Goal: Complete application form: Complete application form

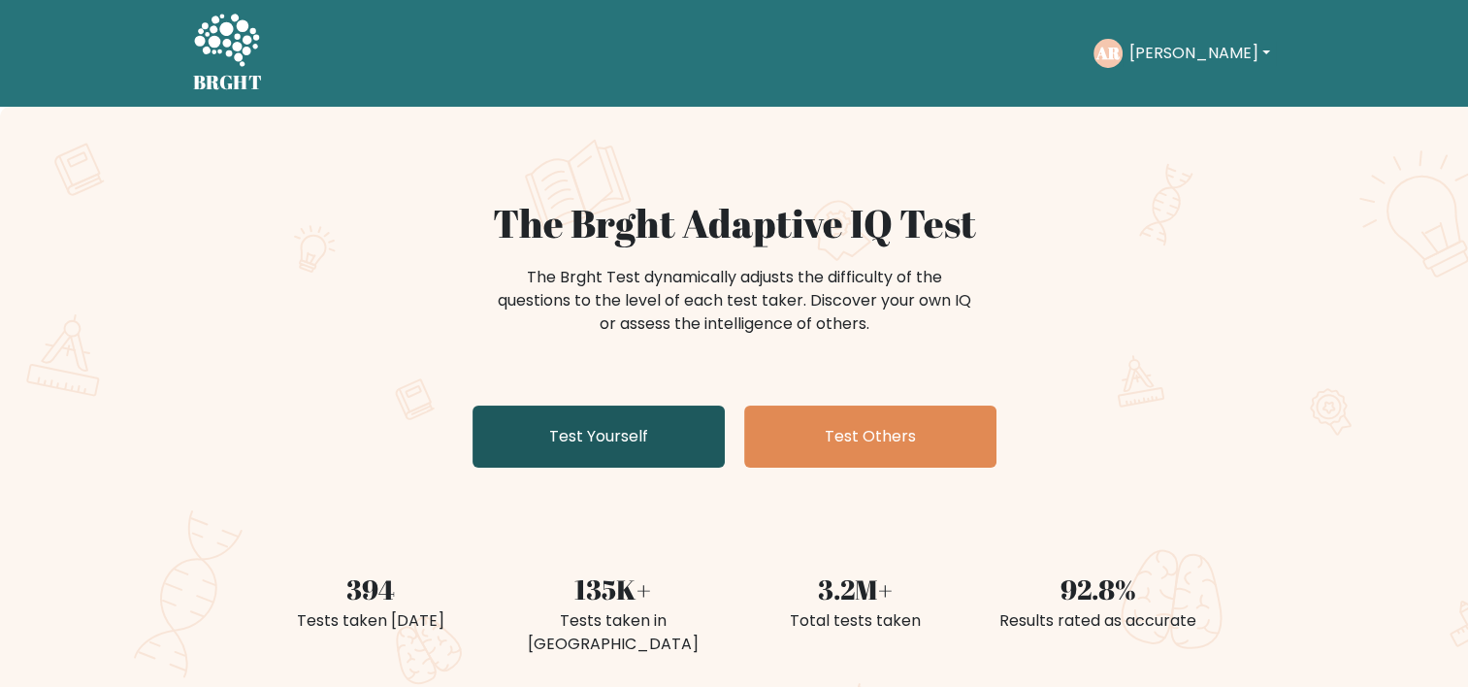
click at [609, 436] on link "Test Yourself" at bounding box center [598, 437] width 252 height 62
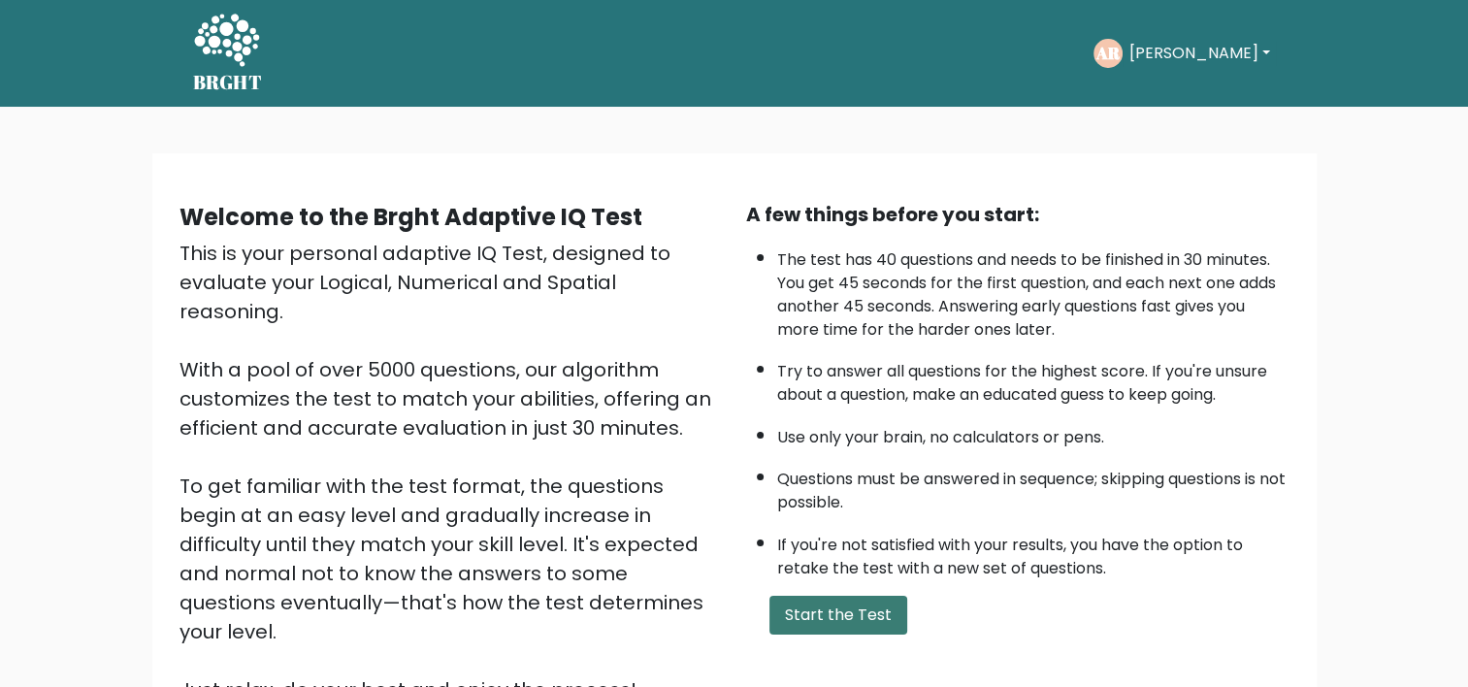
click at [805, 605] on button "Start the Test" at bounding box center [838, 615] width 138 height 39
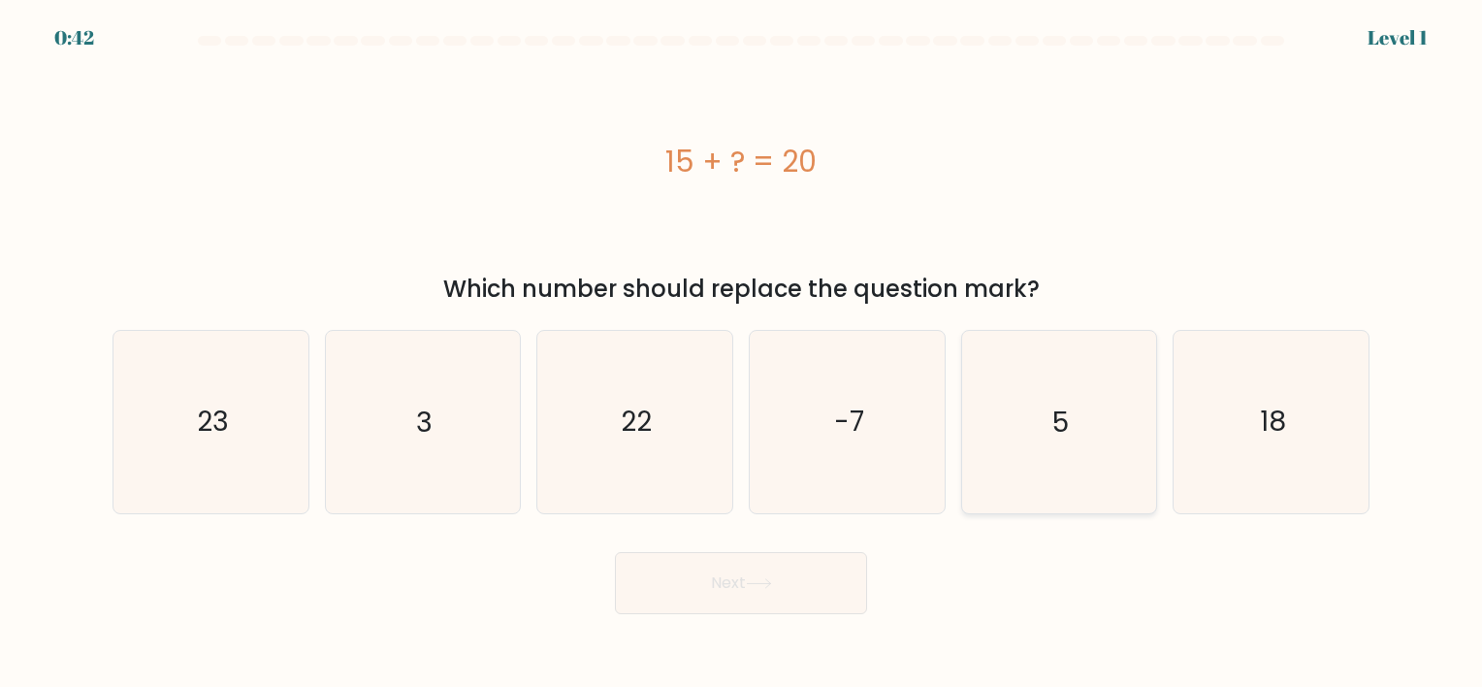
click at [1040, 450] on icon "5" at bounding box center [1058, 421] width 181 height 181
click at [742, 353] on input "e. 5" at bounding box center [741, 348] width 1 height 10
radio input "true"
click at [776, 590] on button "Next" at bounding box center [741, 583] width 252 height 62
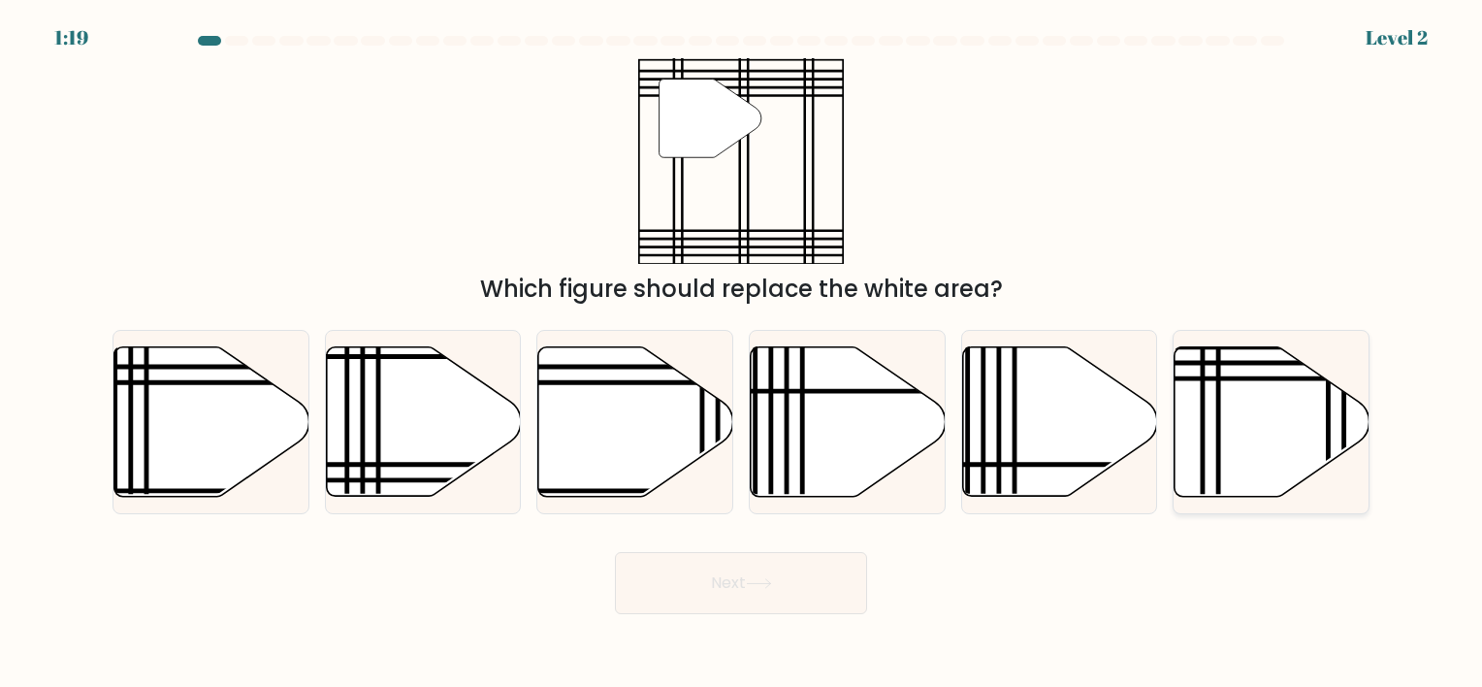
click at [1269, 474] on icon at bounding box center [1272, 420] width 195 height 149
click at [742, 353] on input "f." at bounding box center [741, 348] width 1 height 10
radio input "true"
click at [789, 578] on button "Next" at bounding box center [741, 583] width 252 height 62
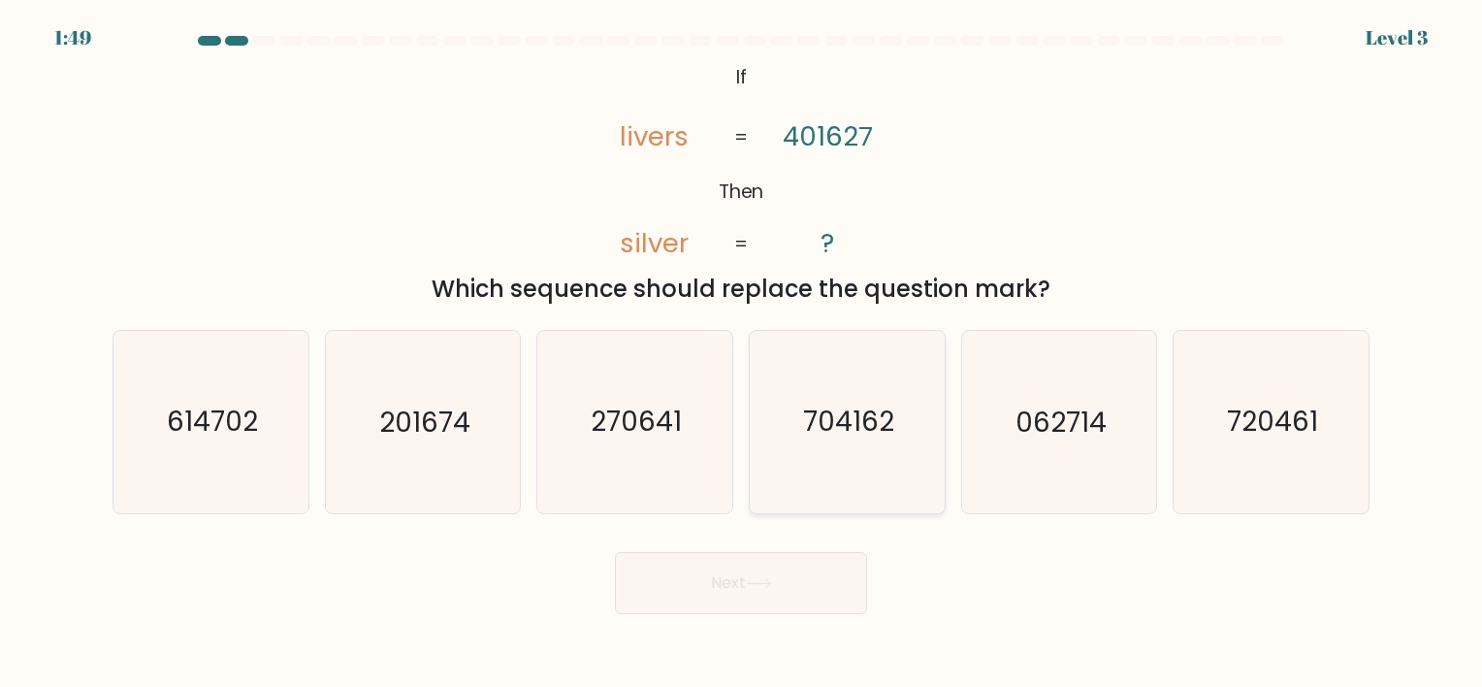
click at [835, 502] on icon "704162" at bounding box center [847, 421] width 181 height 181
click at [742, 353] on input "d. 704162" at bounding box center [741, 348] width 1 height 10
radio input "true"
click at [761, 582] on icon at bounding box center [759, 583] width 26 height 11
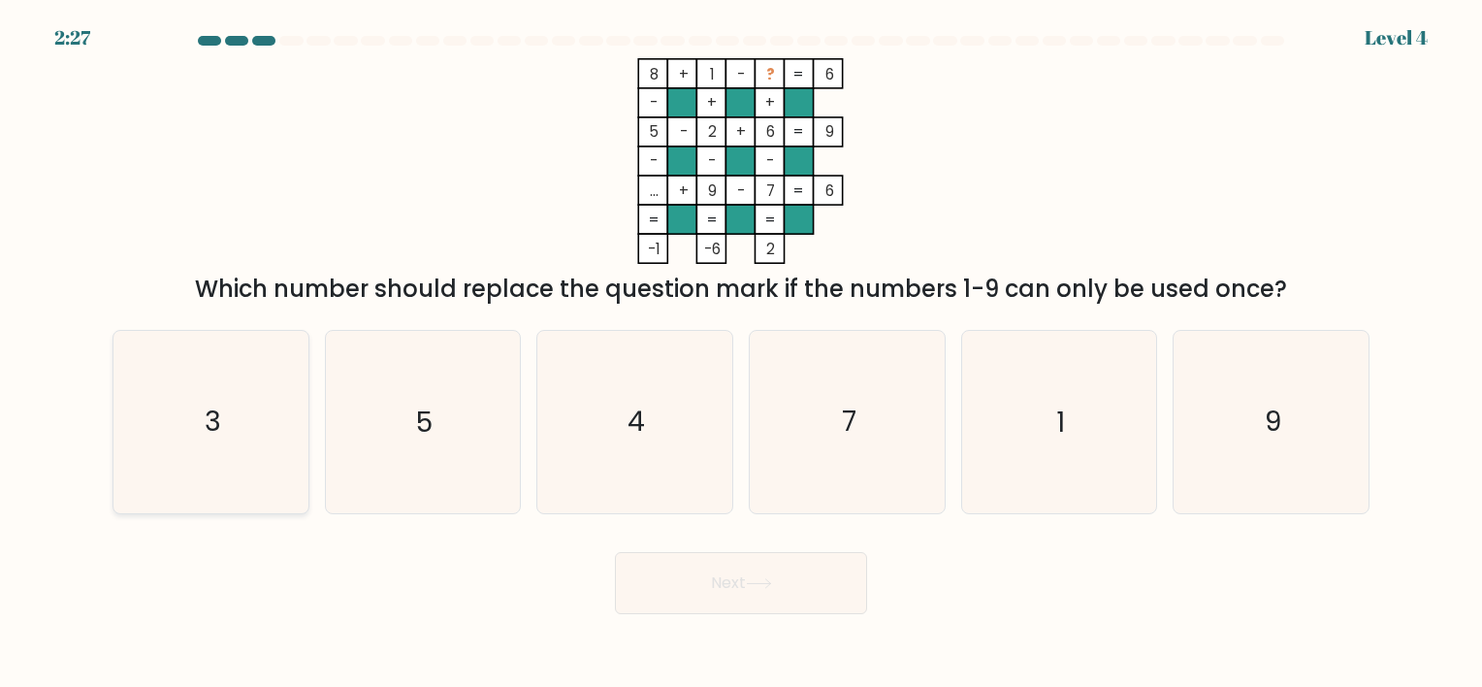
click at [247, 460] on icon "3" at bounding box center [210, 421] width 181 height 181
click at [741, 353] on input "a. 3" at bounding box center [741, 348] width 1 height 10
radio input "true"
click at [722, 586] on button "Next" at bounding box center [741, 583] width 252 height 62
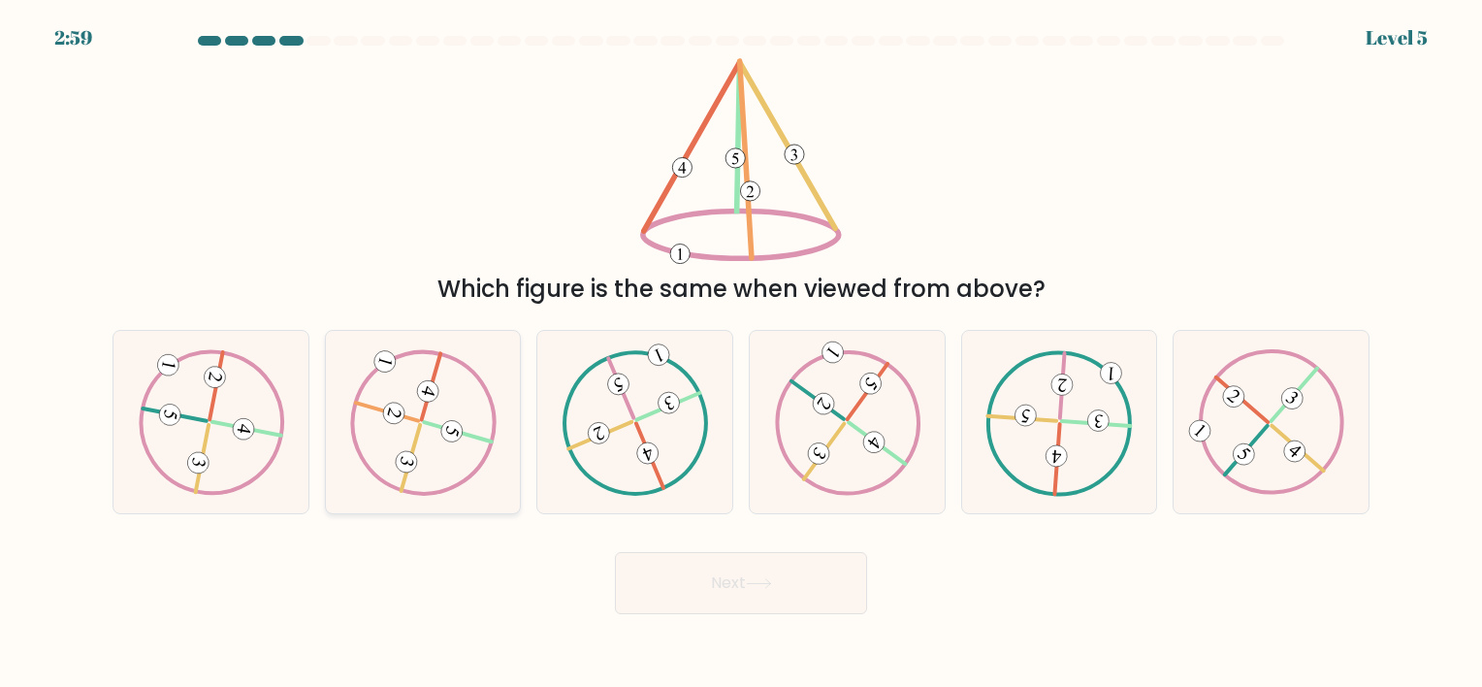
click at [425, 482] on icon at bounding box center [422, 422] width 147 height 146
click at [741, 353] on input "b." at bounding box center [741, 348] width 1 height 10
radio input "true"
click at [702, 576] on button "Next" at bounding box center [741, 583] width 252 height 62
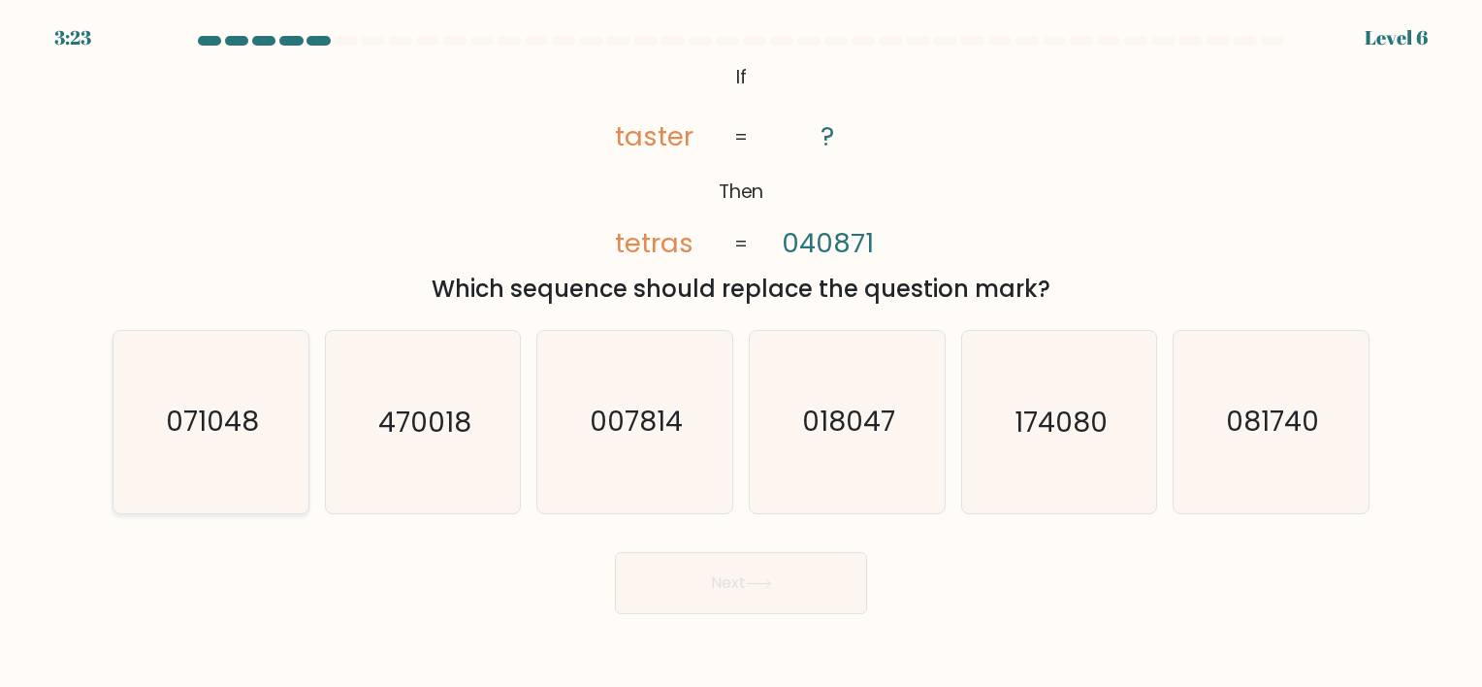
click at [212, 455] on icon "071048" at bounding box center [210, 421] width 181 height 181
click at [741, 353] on input "a. 071048" at bounding box center [741, 348] width 1 height 10
radio input "true"
click at [731, 585] on button "Next" at bounding box center [741, 583] width 252 height 62
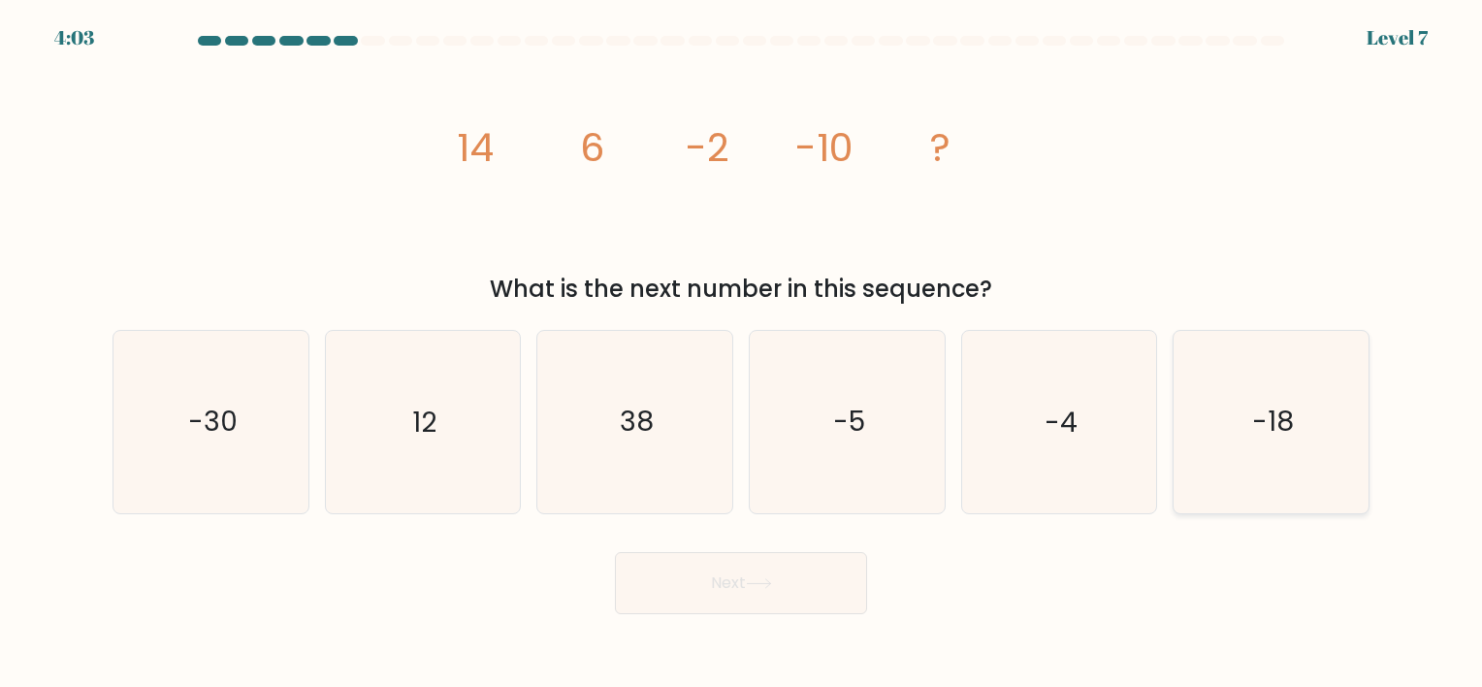
click at [1239, 459] on icon "-18" at bounding box center [1271, 421] width 181 height 181
click at [742, 353] on input "f. -18" at bounding box center [741, 348] width 1 height 10
radio input "true"
click at [722, 594] on button "Next" at bounding box center [741, 583] width 252 height 62
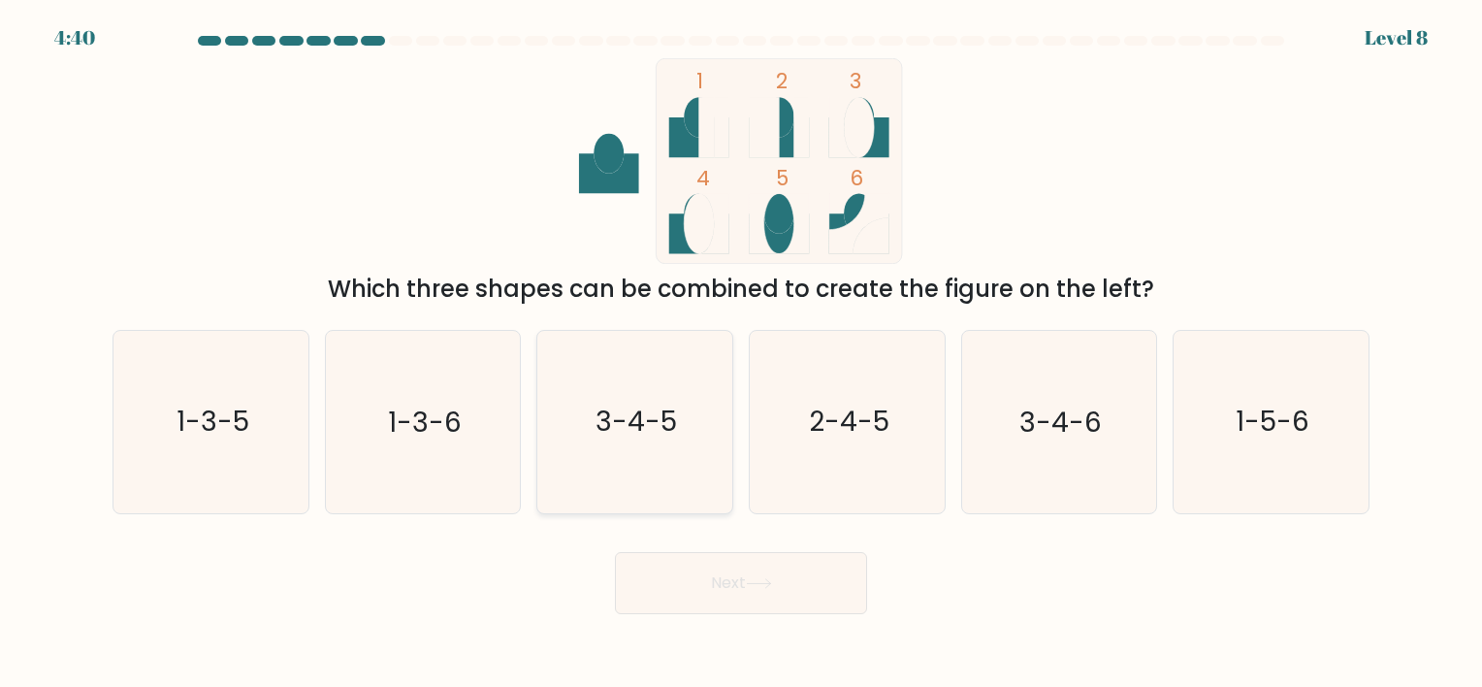
click at [629, 481] on icon "3-4-5" at bounding box center [634, 421] width 181 height 181
click at [741, 353] on input "c. 3-4-5" at bounding box center [741, 348] width 1 height 10
radio input "true"
click at [730, 582] on button "Next" at bounding box center [741, 583] width 252 height 62
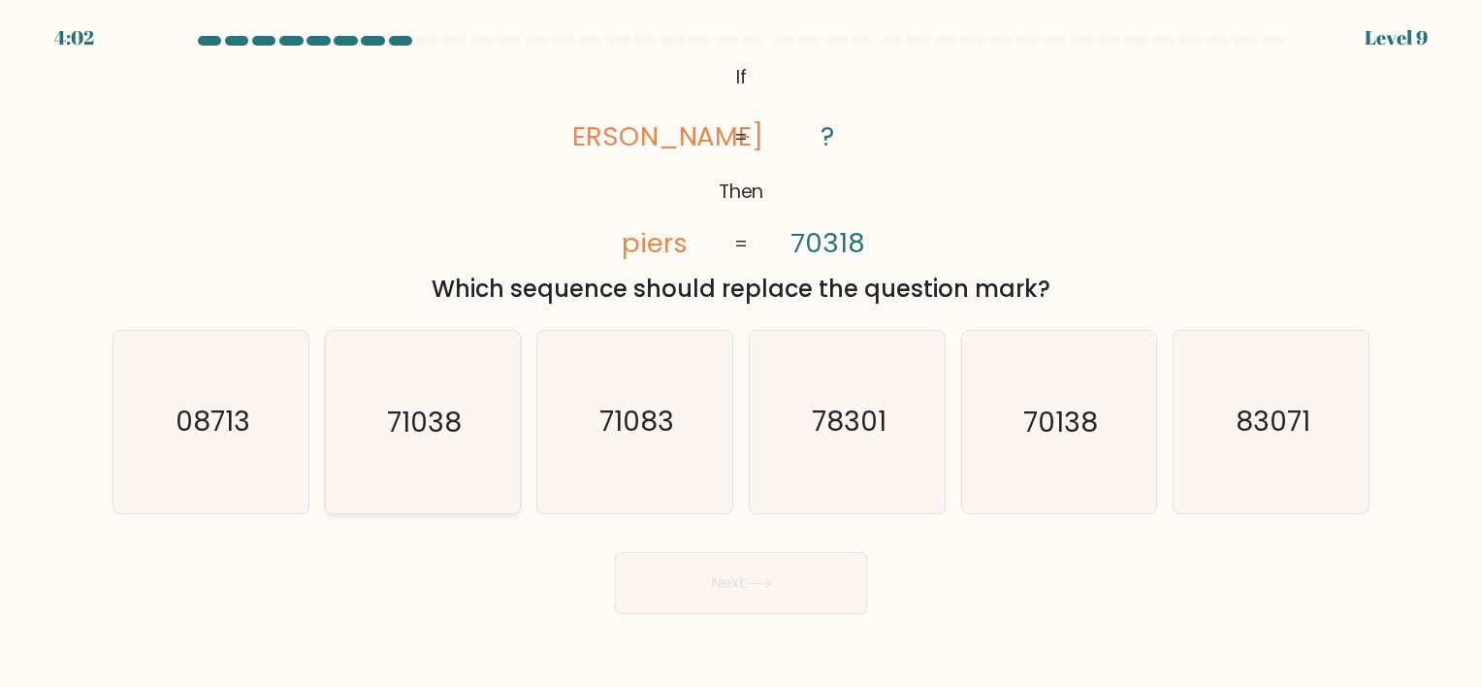
click at [463, 464] on icon "71038" at bounding box center [422, 421] width 181 height 181
click at [741, 353] on input "b. 71038" at bounding box center [741, 348] width 1 height 10
radio input "true"
click at [687, 565] on button "Next" at bounding box center [741, 583] width 252 height 62
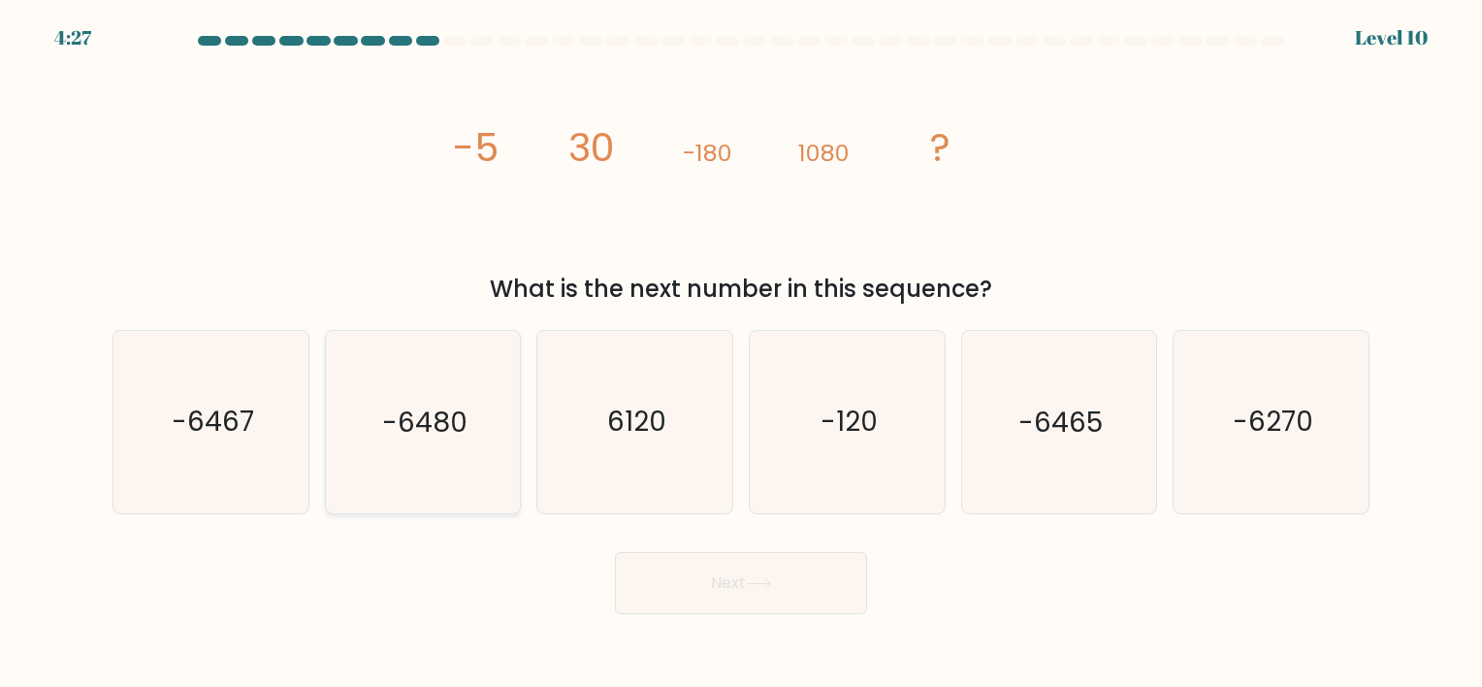
click at [448, 479] on icon "-6480" at bounding box center [422, 421] width 181 height 181
click at [741, 353] on input "b. -6480" at bounding box center [741, 348] width 1 height 10
radio input "true"
click at [710, 593] on button "Next" at bounding box center [741, 583] width 252 height 62
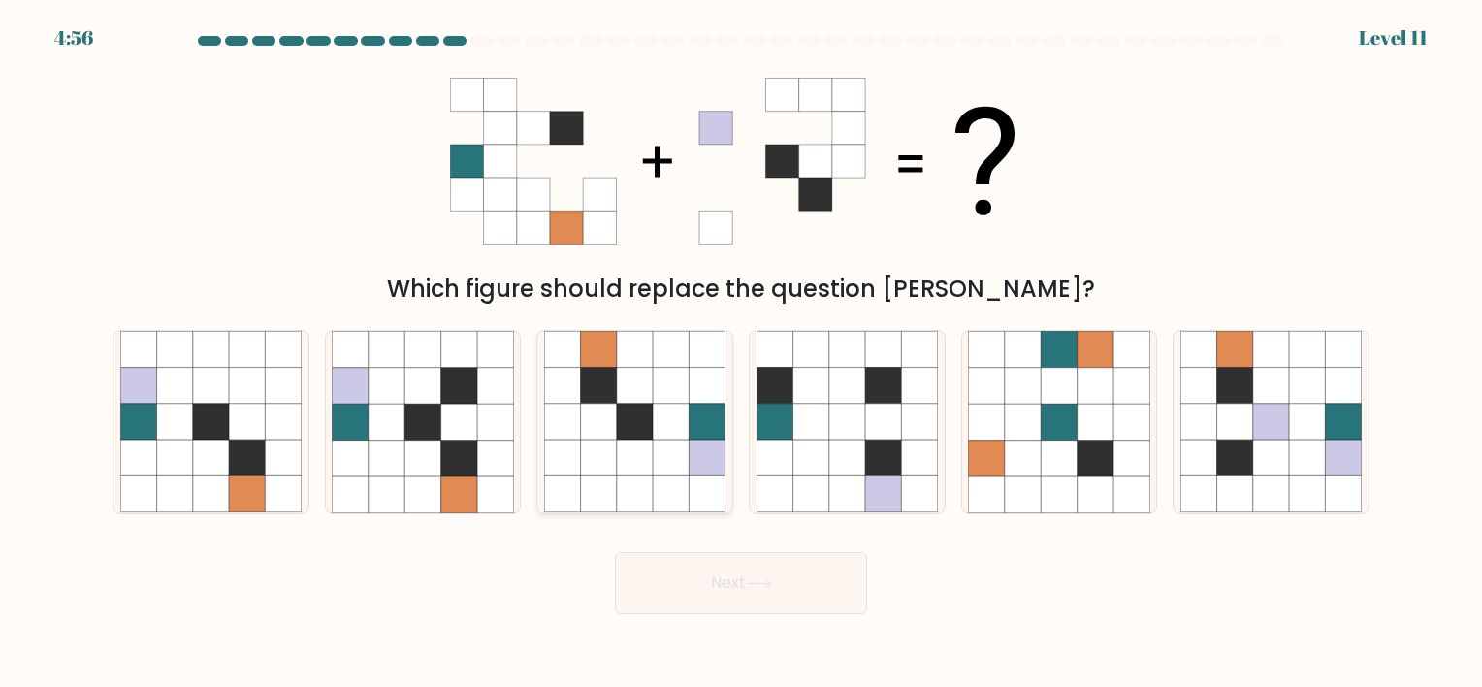
click at [621, 508] on icon at bounding box center [635, 494] width 36 height 36
click at [741, 353] on input "c." at bounding box center [741, 348] width 1 height 10
radio input "true"
click at [671, 579] on button "Next" at bounding box center [741, 583] width 252 height 62
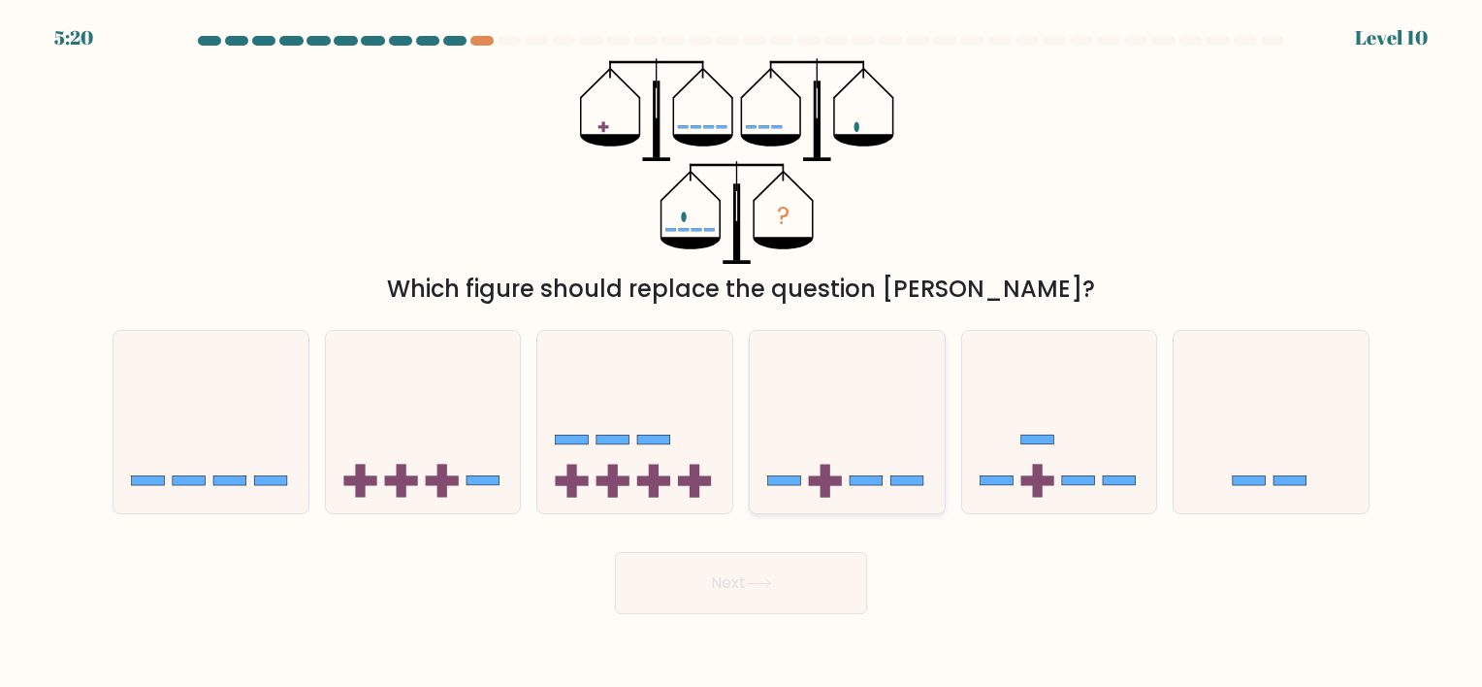
click at [834, 477] on rect at bounding box center [825, 481] width 33 height 10
click at [742, 353] on input "d." at bounding box center [741, 348] width 1 height 10
radio input "true"
click at [794, 579] on button "Next" at bounding box center [741, 583] width 252 height 62
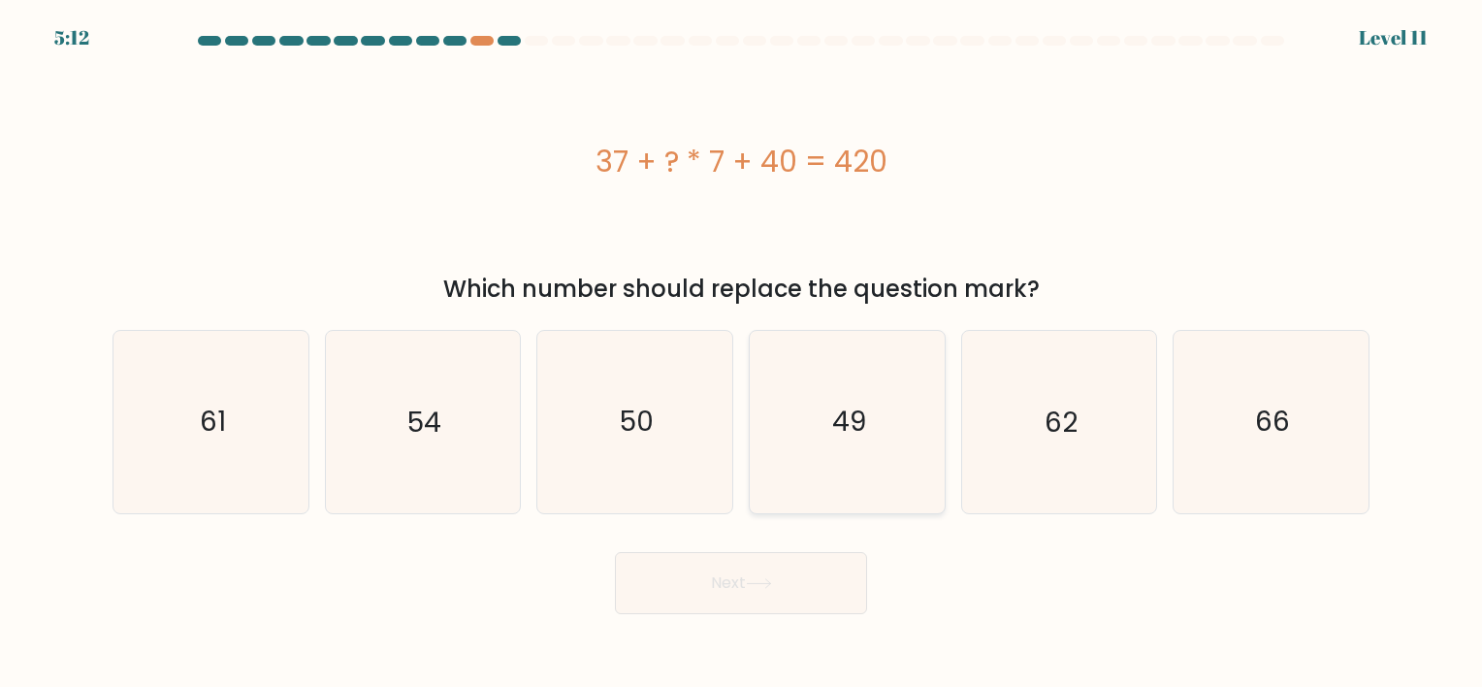
click at [843, 481] on icon "49" at bounding box center [847, 421] width 181 height 181
click at [742, 353] on input "d. 49" at bounding box center [741, 348] width 1 height 10
radio input "true"
click at [807, 581] on button "Next" at bounding box center [741, 583] width 252 height 62
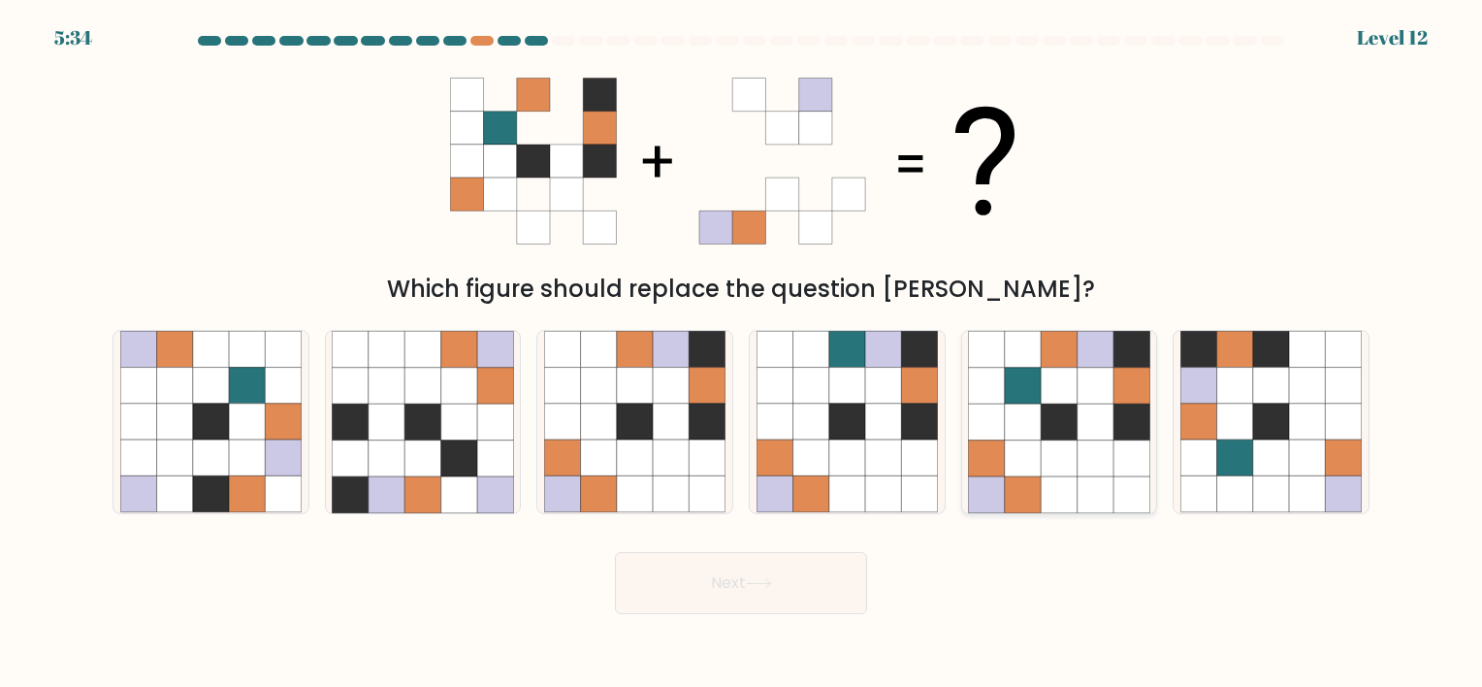
click at [1056, 490] on icon at bounding box center [1059, 494] width 36 height 36
click at [742, 353] on input "e." at bounding box center [741, 348] width 1 height 10
radio input "true"
click at [800, 583] on button "Next" at bounding box center [741, 583] width 252 height 62
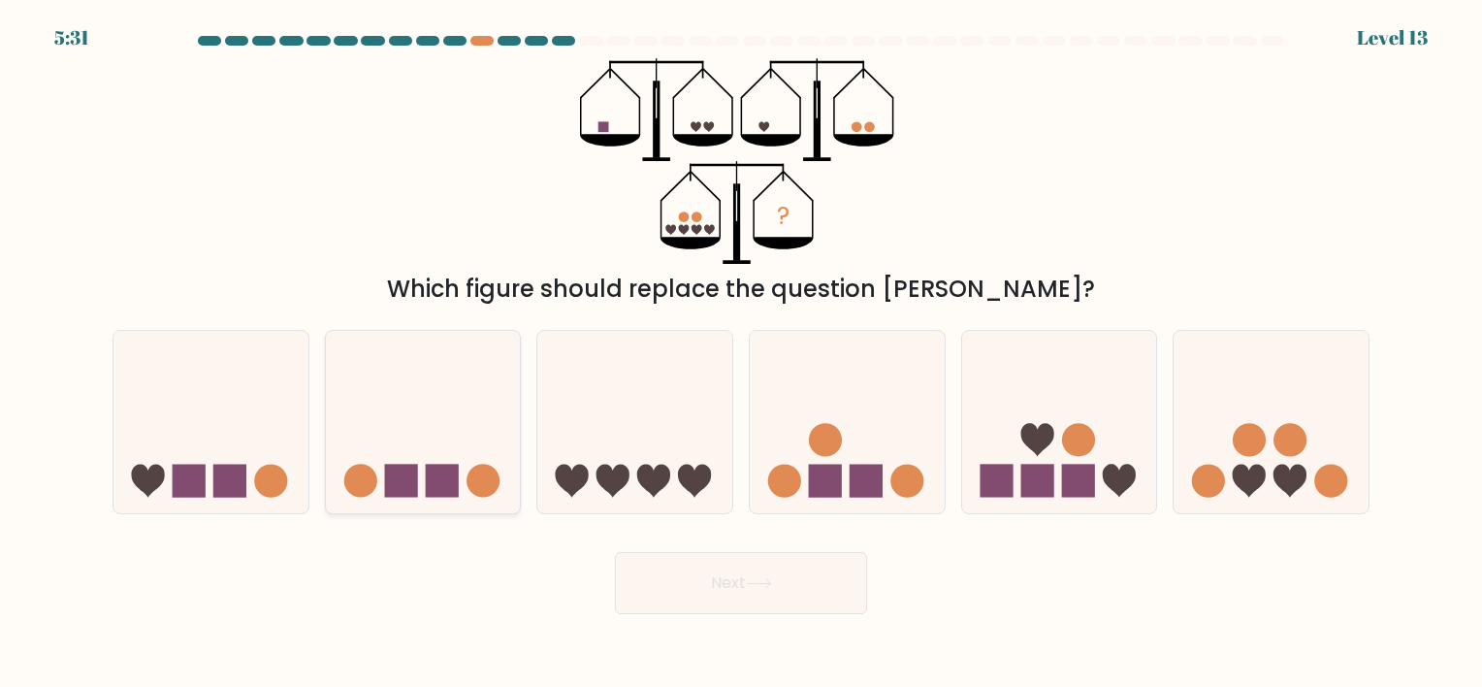
click at [429, 483] on rect at bounding box center [442, 481] width 33 height 33
click at [741, 353] on input "b." at bounding box center [741, 348] width 1 height 10
radio input "true"
click at [683, 583] on button "Next" at bounding box center [741, 583] width 252 height 62
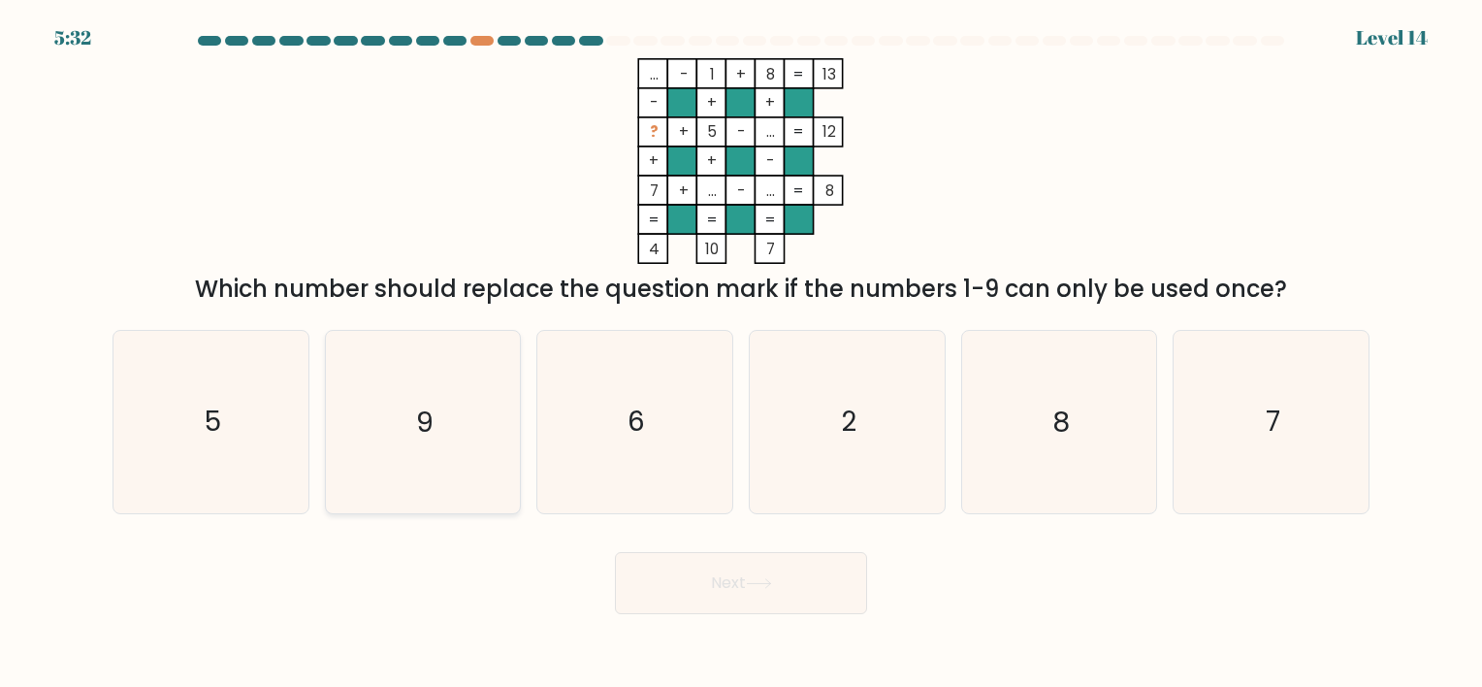
click at [449, 480] on icon "9" at bounding box center [422, 421] width 181 height 181
click at [741, 353] on input "b. 9" at bounding box center [741, 348] width 1 height 10
radio input "true"
click at [666, 582] on button "Next" at bounding box center [741, 583] width 252 height 62
click at [772, 578] on icon at bounding box center [759, 583] width 26 height 11
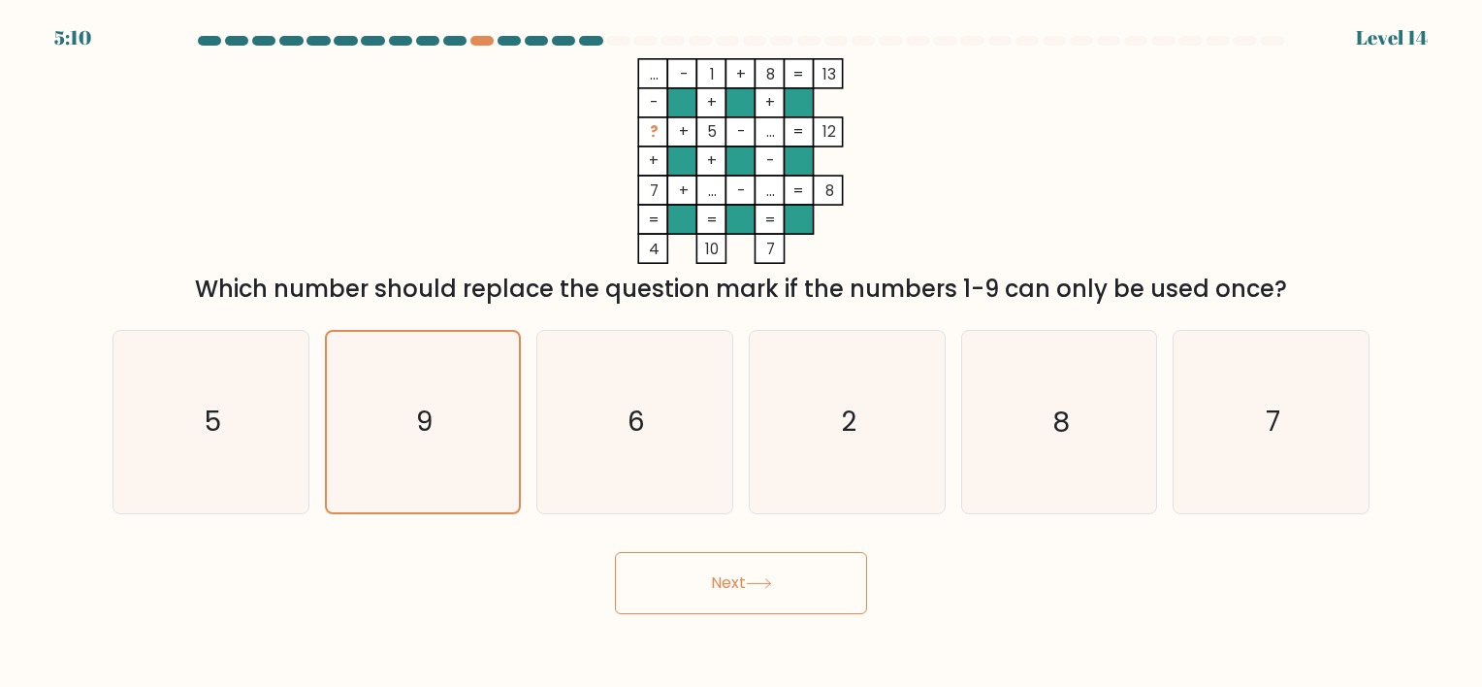
click at [772, 578] on icon at bounding box center [759, 583] width 26 height 11
click at [717, 583] on button "Next" at bounding box center [741, 583] width 252 height 62
click at [770, 581] on icon at bounding box center [758, 583] width 23 height 9
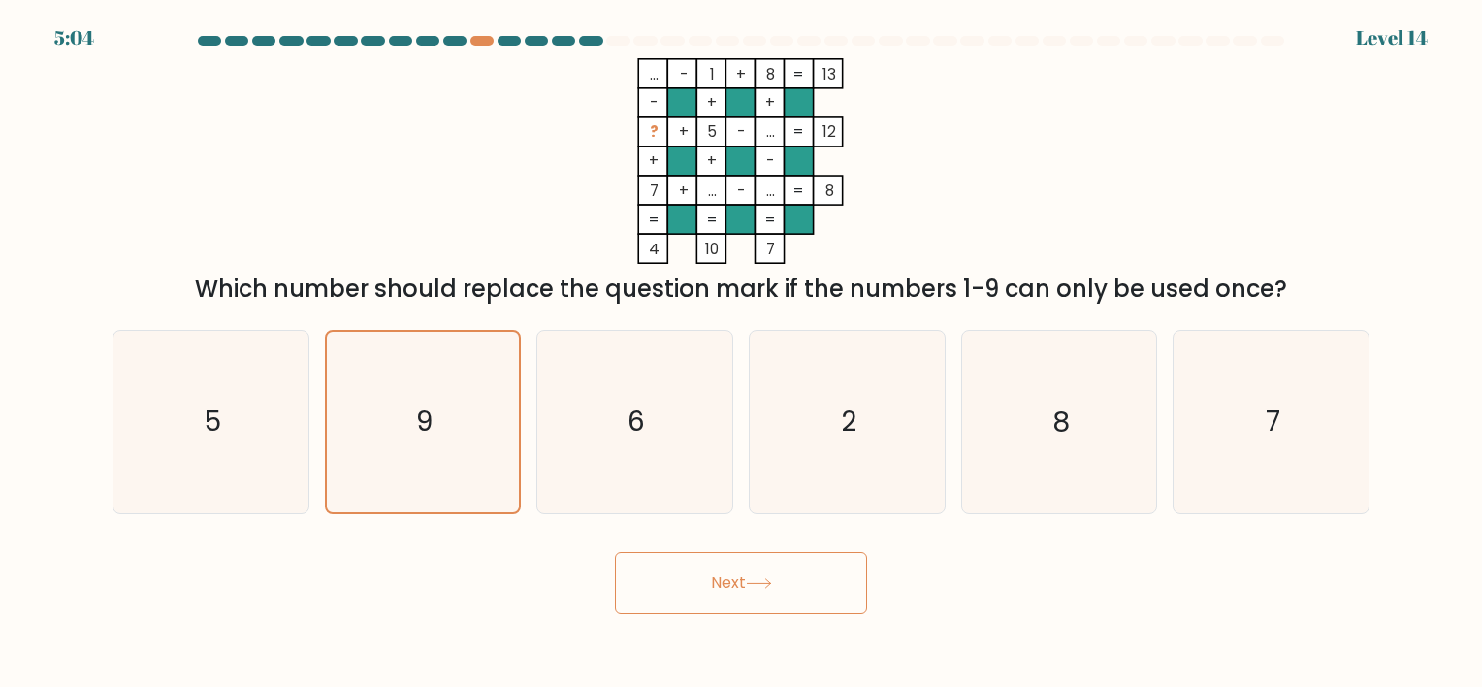
click at [770, 581] on icon at bounding box center [758, 583] width 23 height 9
click at [671, 436] on icon "6" at bounding box center [634, 421] width 181 height 181
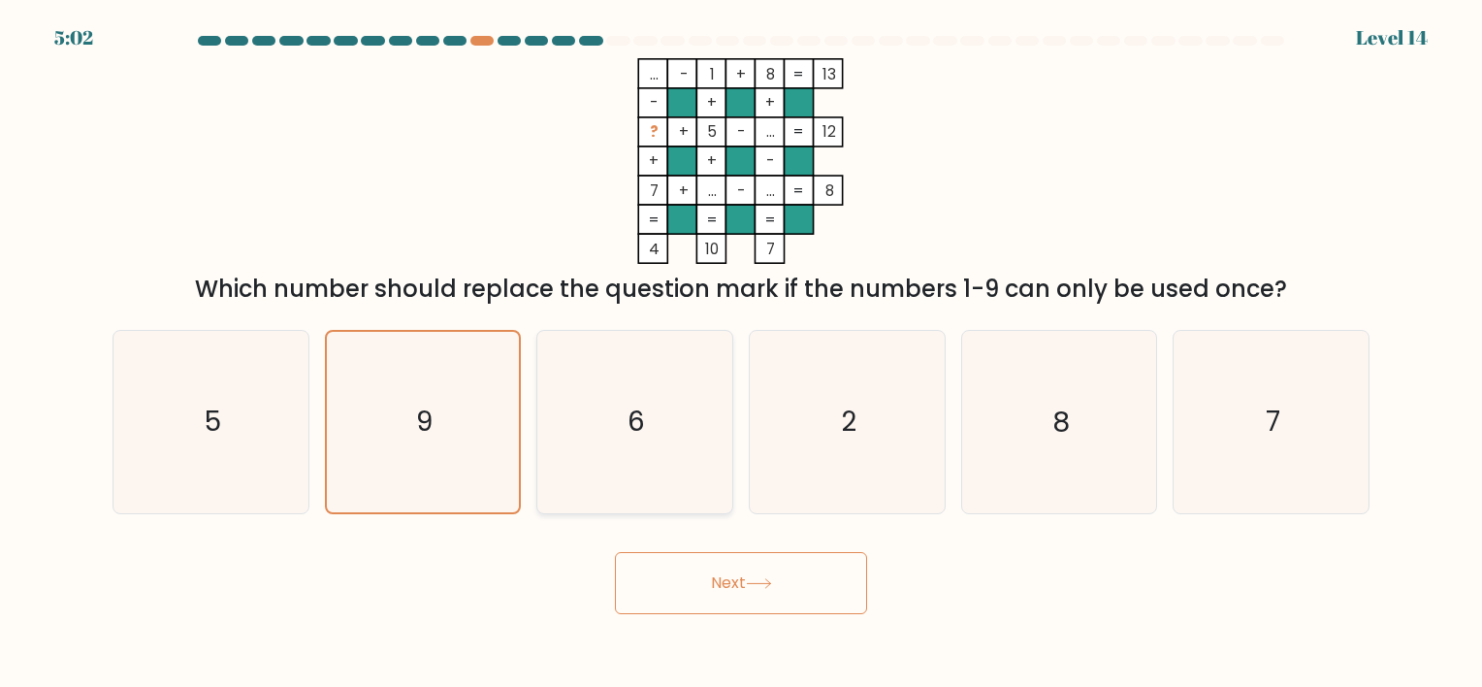
click at [741, 353] on input "c. 6" at bounding box center [741, 348] width 1 height 10
radio input "true"
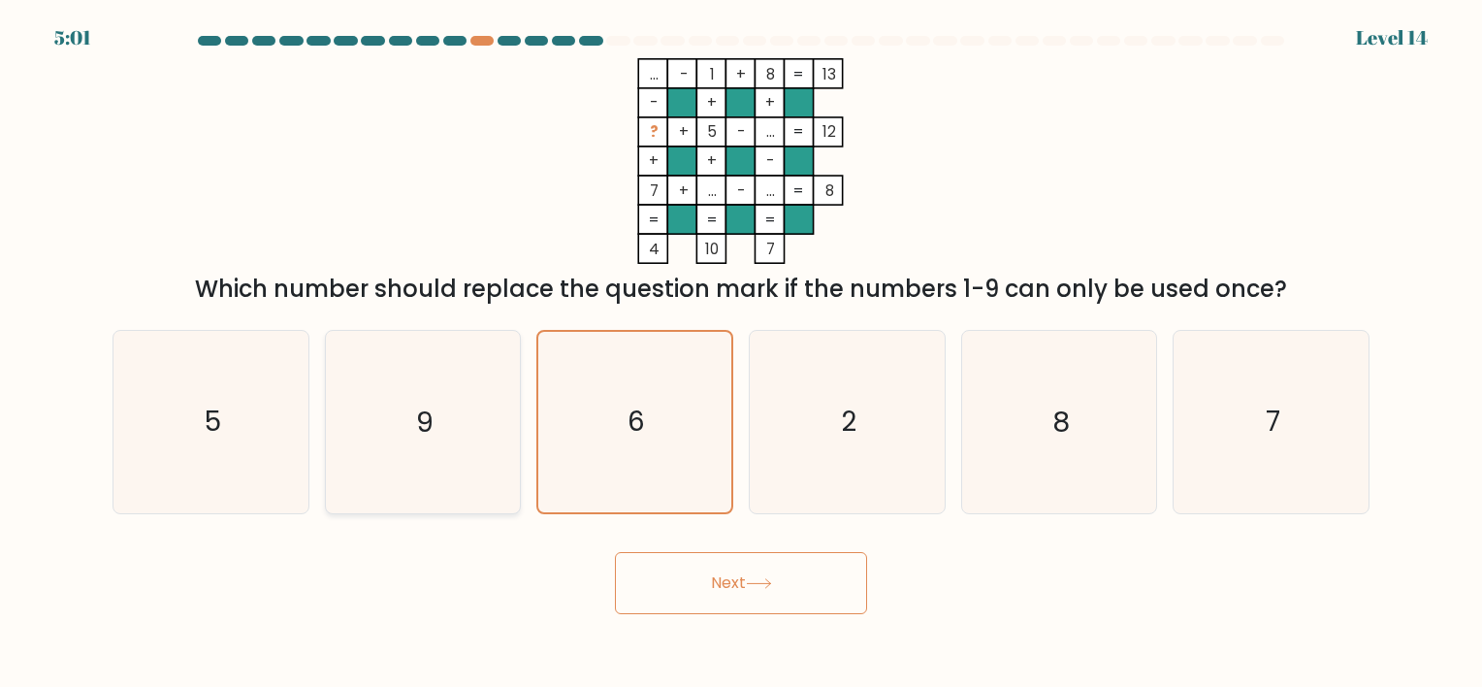
click at [515, 440] on div "9" at bounding box center [423, 421] width 197 height 183
click at [741, 353] on input "b. 9" at bounding box center [741, 348] width 1 height 10
radio input "true"
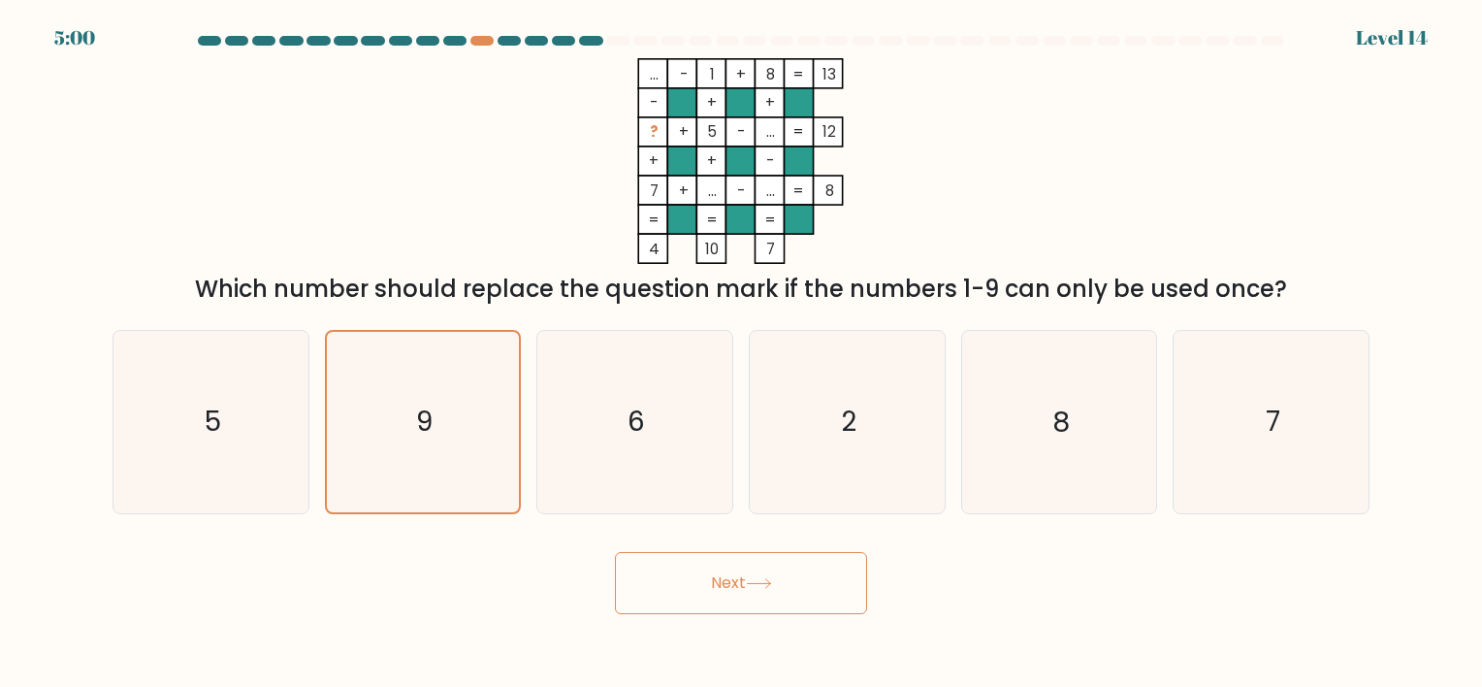
click at [671, 557] on button "Next" at bounding box center [741, 583] width 252 height 62
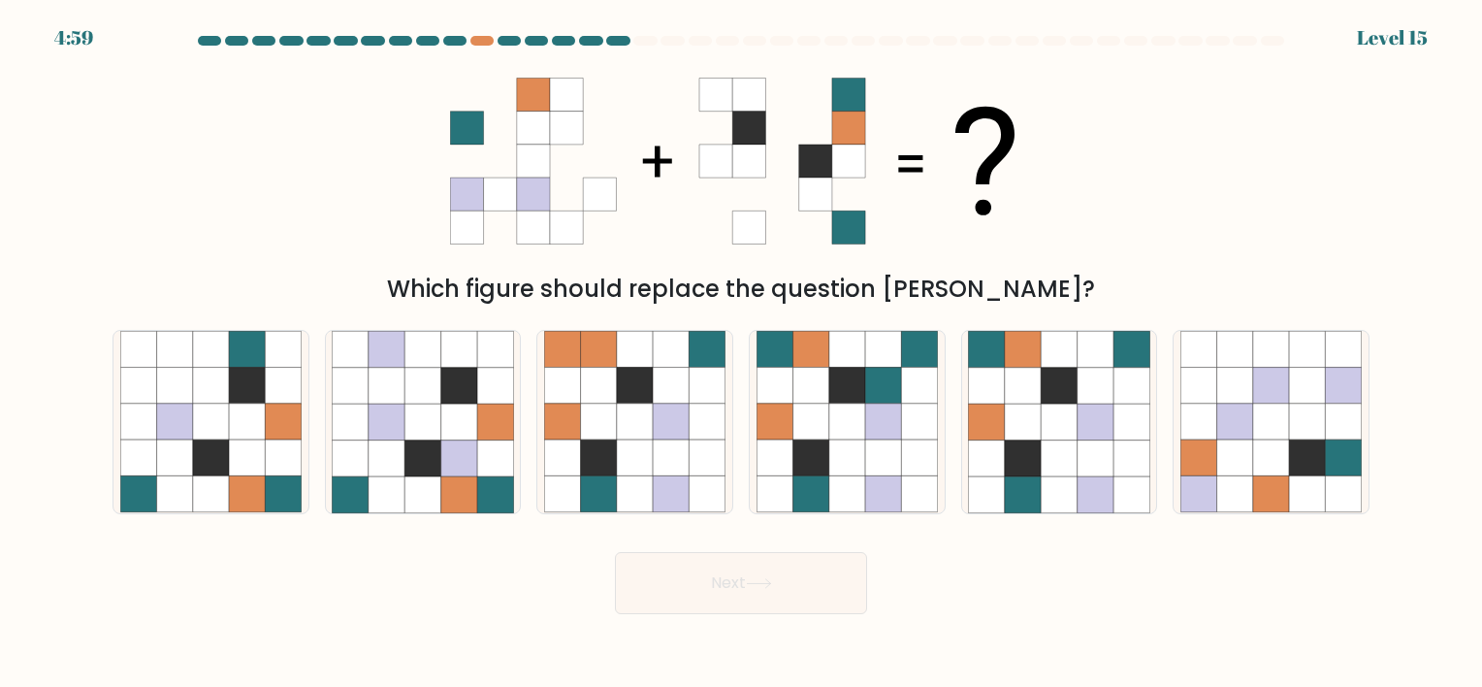
click at [713, 573] on button "Next" at bounding box center [741, 583] width 252 height 62
drag, startPoint x: 713, startPoint y: 573, endPoint x: 408, endPoint y: 552, distance: 305.4
click at [408, 552] on div "Next" at bounding box center [741, 575] width 1281 height 77
click at [1052, 555] on div "Next" at bounding box center [741, 575] width 1281 height 77
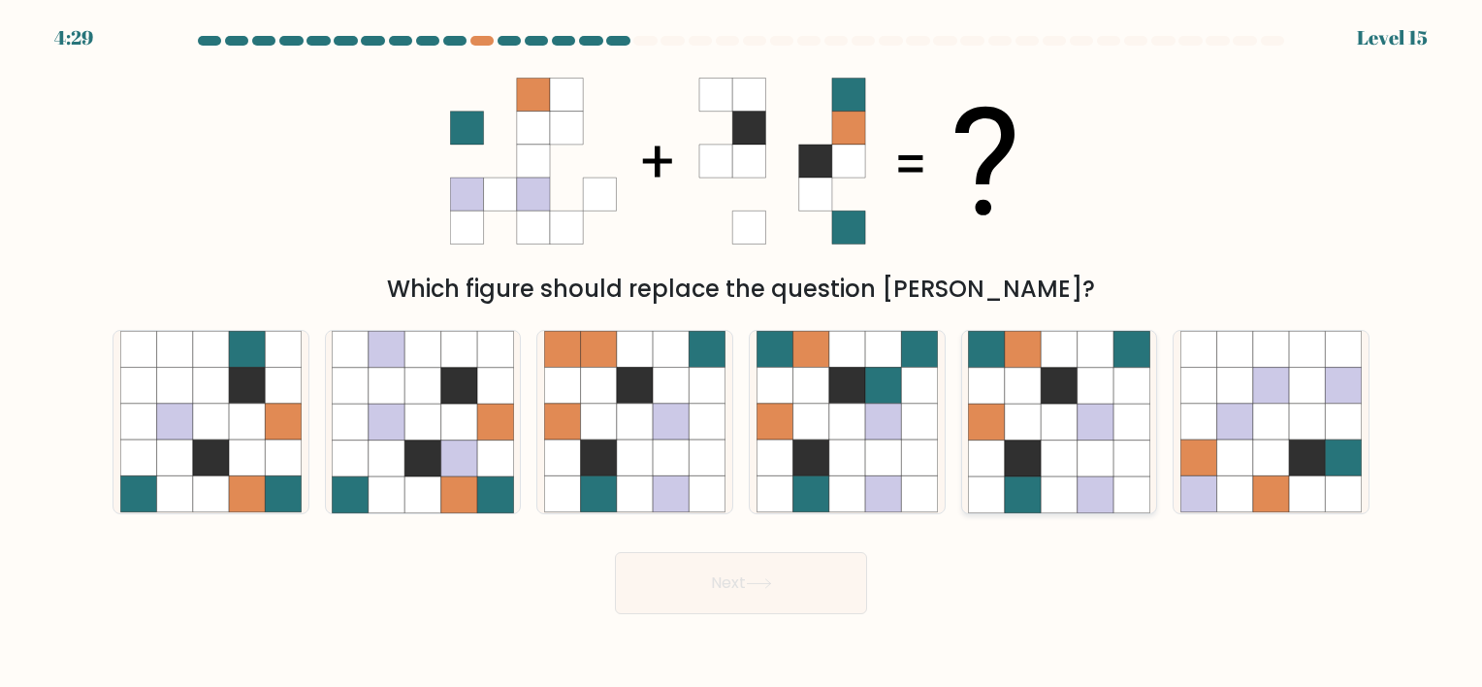
click at [1065, 500] on icon at bounding box center [1059, 494] width 36 height 36
click at [742, 353] on input "e." at bounding box center [741, 348] width 1 height 10
radio input "true"
click at [772, 578] on icon at bounding box center [759, 583] width 26 height 11
click at [808, 587] on button "Next" at bounding box center [741, 583] width 252 height 62
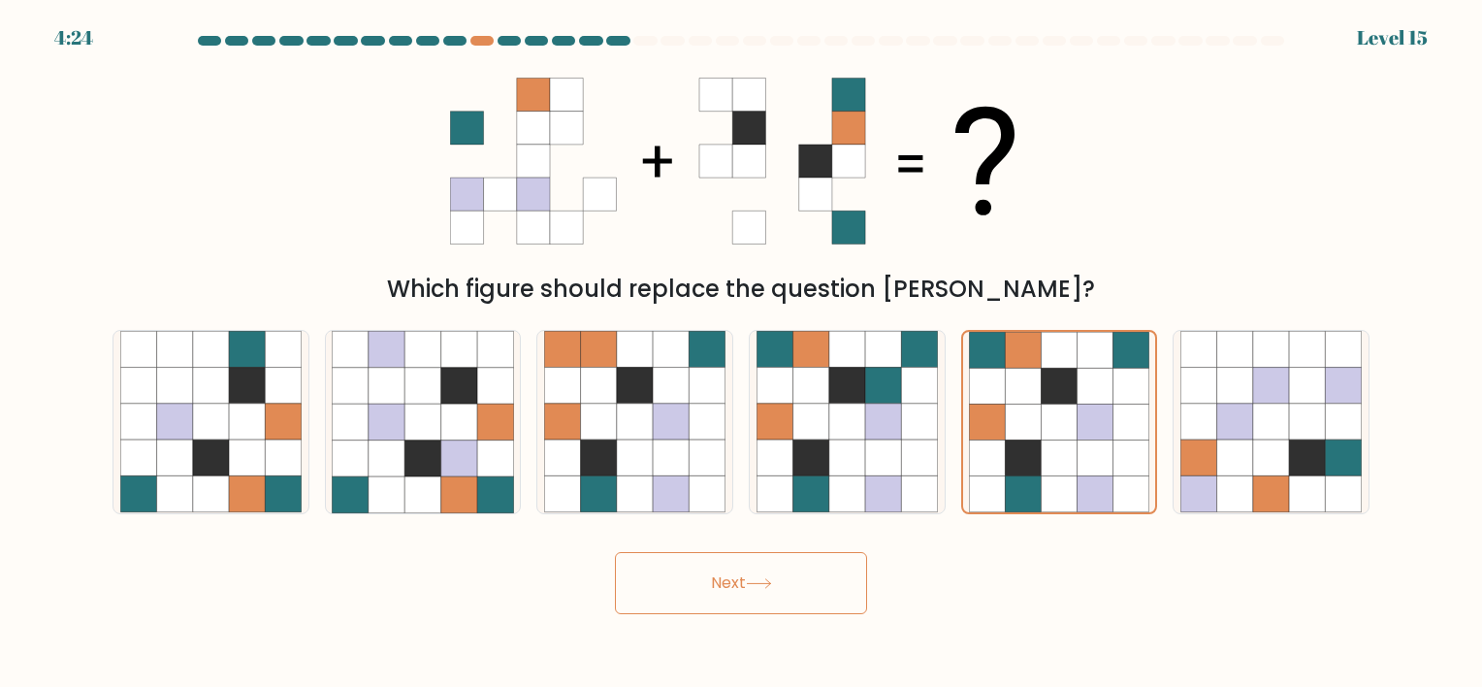
click at [1023, 559] on div "Next" at bounding box center [741, 575] width 1281 height 77
click at [735, 589] on button "Next" at bounding box center [741, 583] width 252 height 62
click at [737, 590] on button "Next" at bounding box center [741, 583] width 252 height 62
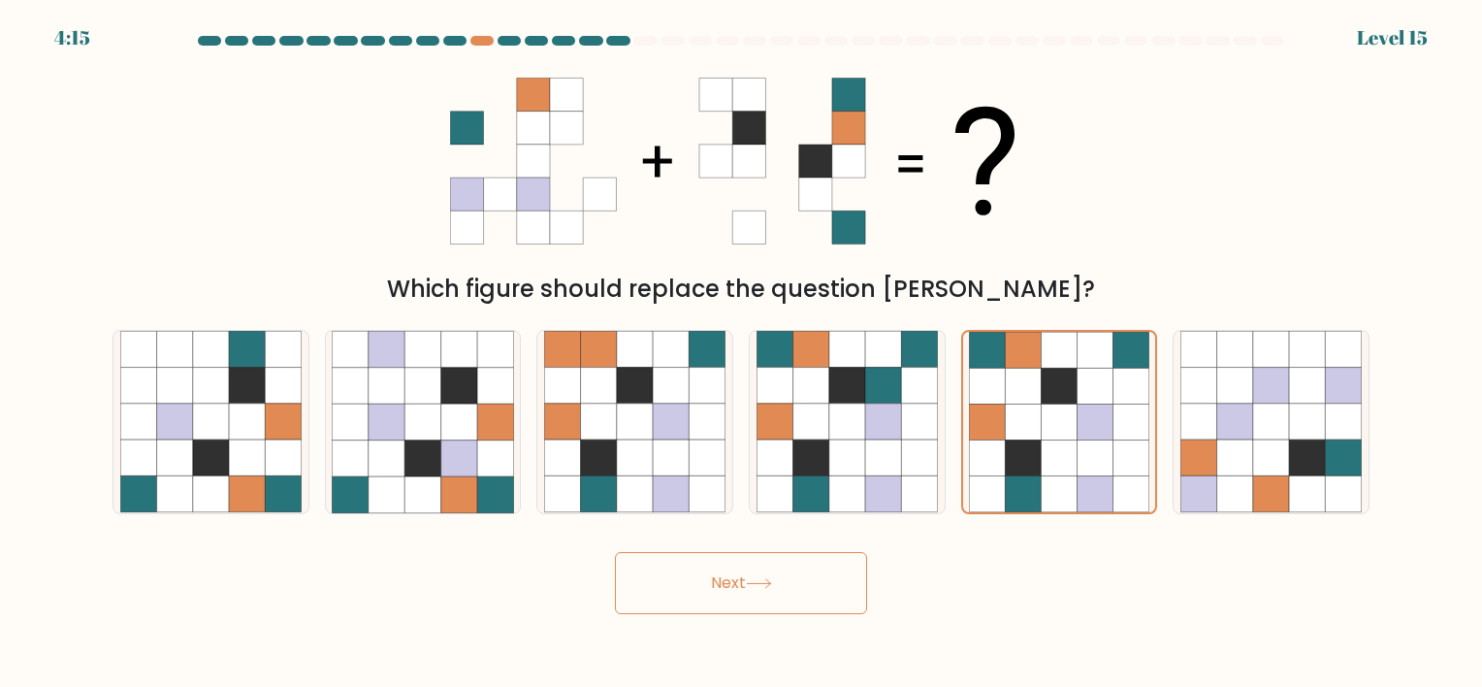
click at [728, 578] on button "Next" at bounding box center [741, 583] width 252 height 62
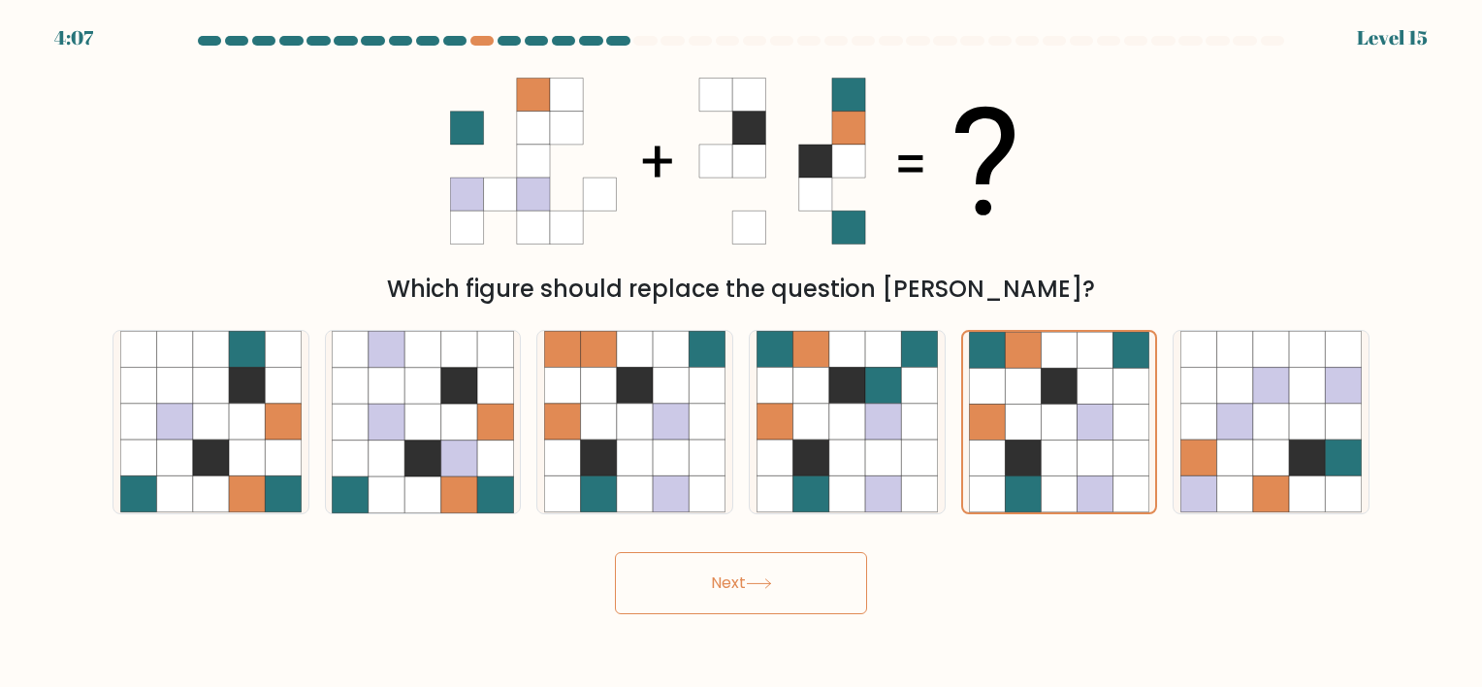
click at [723, 567] on button "Next" at bounding box center [741, 583] width 252 height 62
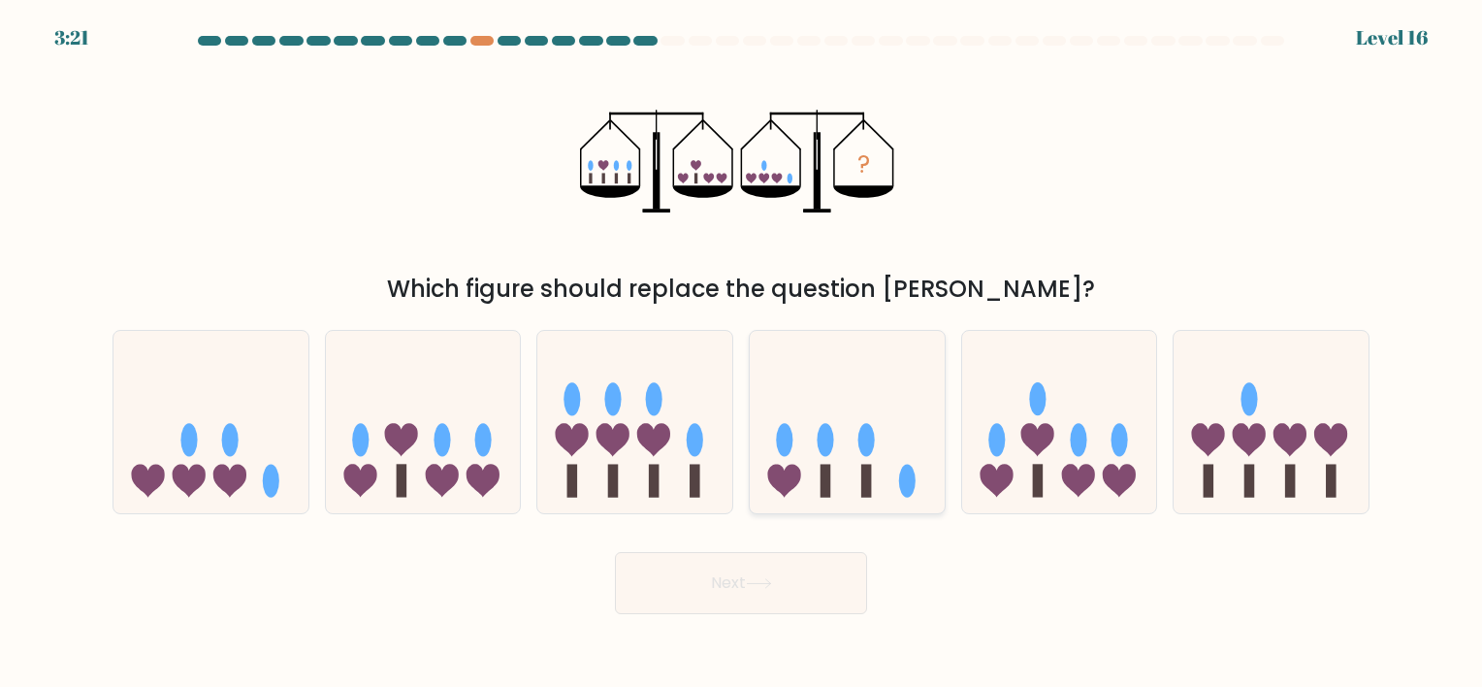
click at [891, 501] on icon at bounding box center [847, 422] width 195 height 161
click at [742, 353] on input "d." at bounding box center [741, 348] width 1 height 10
radio input "true"
click at [777, 596] on button "Next" at bounding box center [741, 583] width 252 height 62
click at [788, 594] on button "Next" at bounding box center [741, 583] width 252 height 62
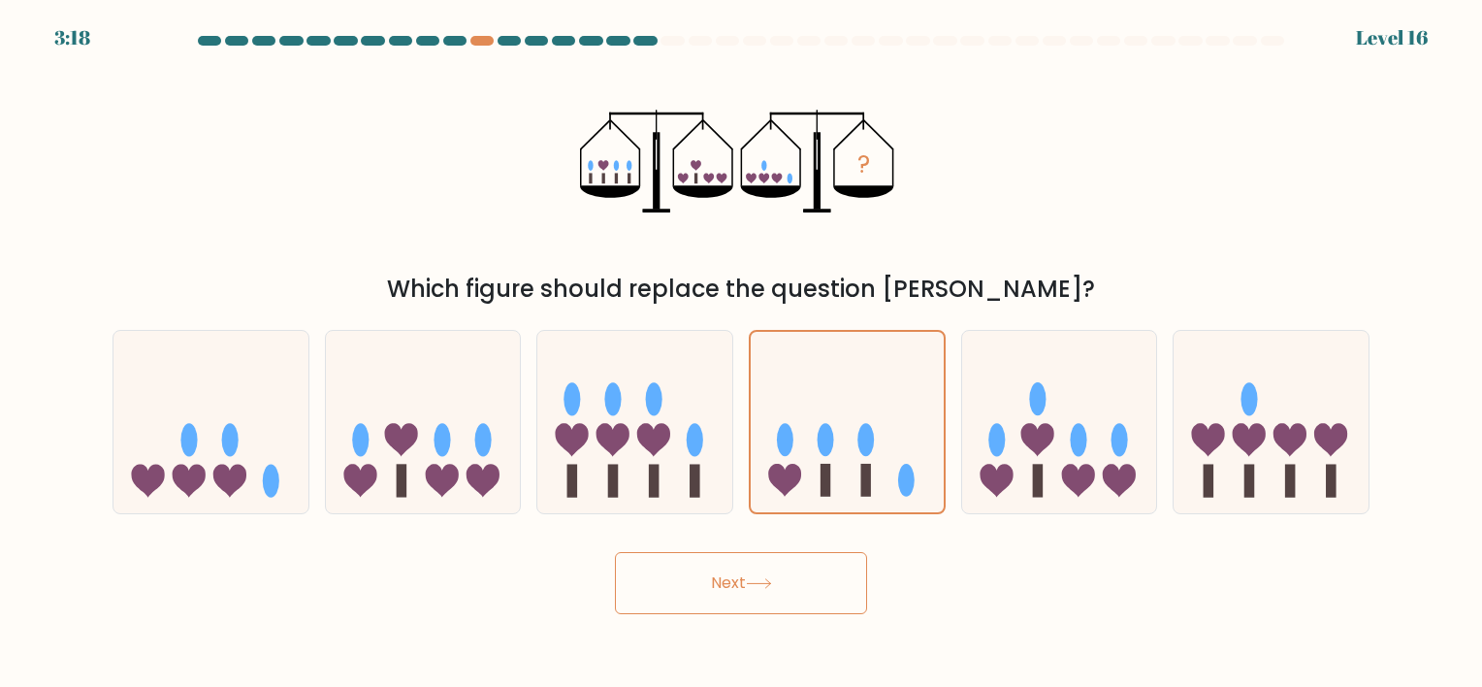
click at [788, 594] on button "Next" at bounding box center [741, 583] width 252 height 62
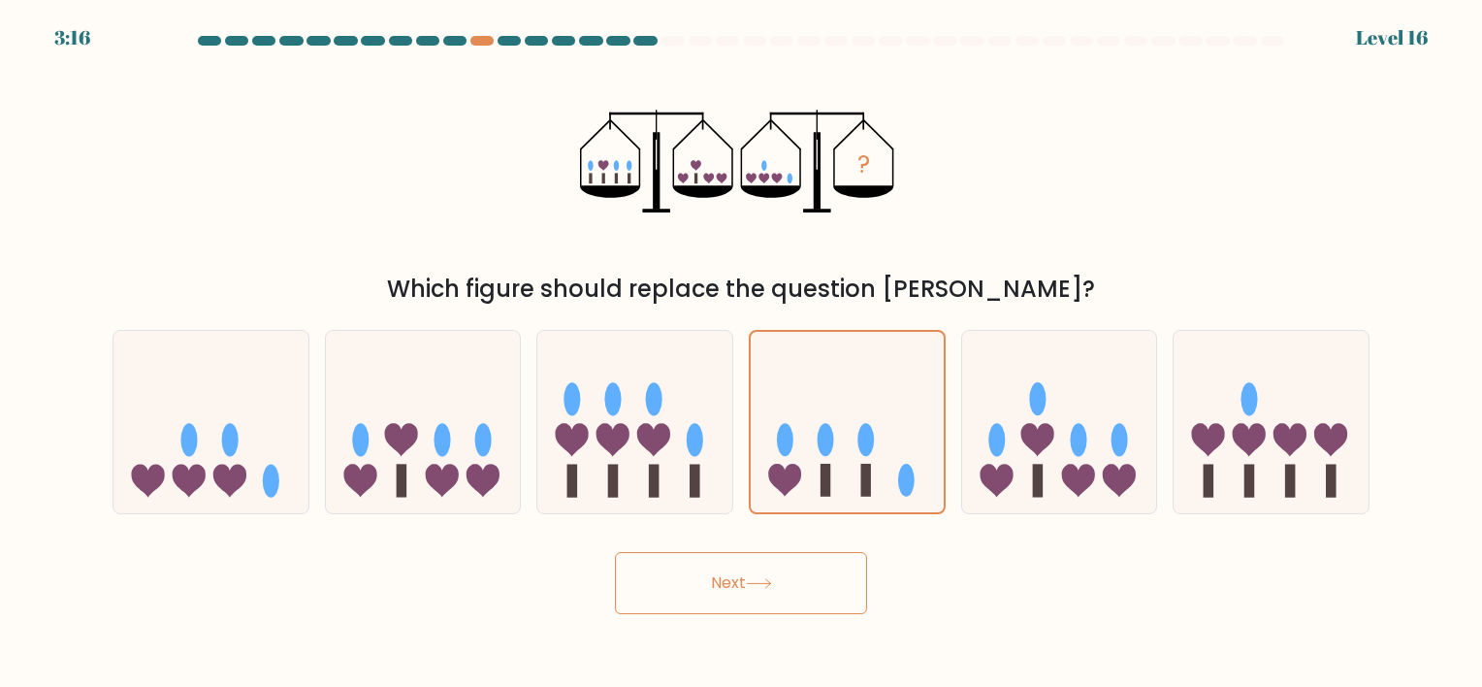
click at [788, 594] on button "Next" at bounding box center [741, 583] width 252 height 62
click at [928, 597] on div "Next" at bounding box center [741, 575] width 1281 height 77
drag, startPoint x: 928, startPoint y: 597, endPoint x: 897, endPoint y: 625, distance: 41.2
click at [897, 625] on body "3:13 Level 16" at bounding box center [741, 343] width 1482 height 687
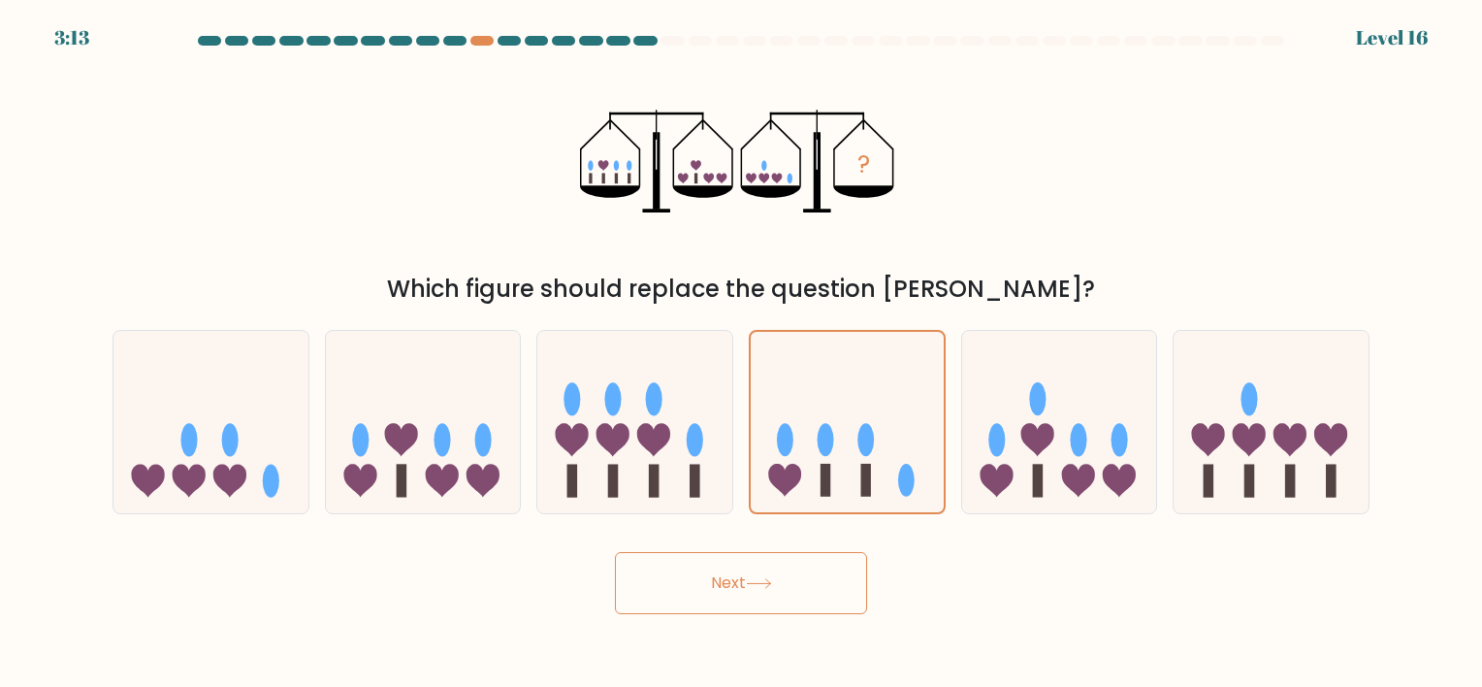
click at [765, 600] on button "Next" at bounding box center [741, 583] width 252 height 62
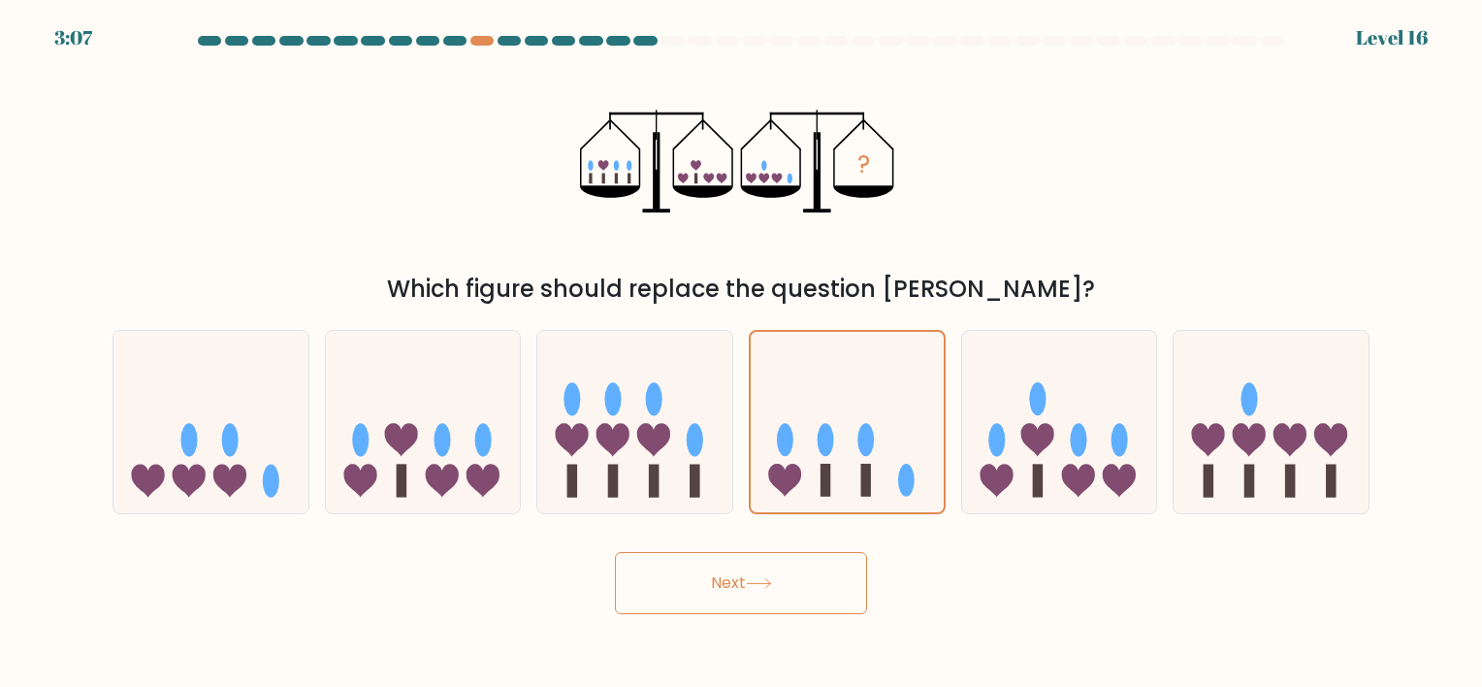
click at [765, 600] on button "Next" at bounding box center [741, 583] width 252 height 62
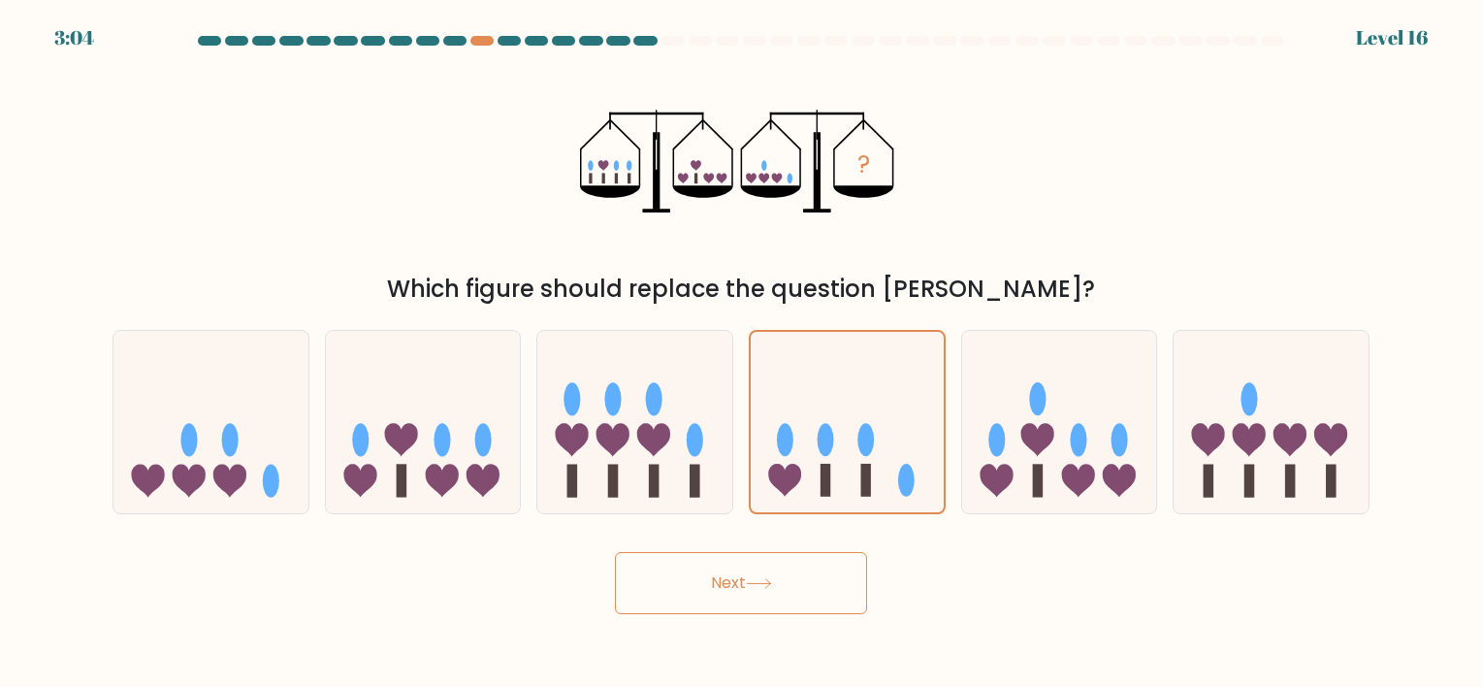
click at [765, 600] on button "Next" at bounding box center [741, 583] width 252 height 62
drag, startPoint x: 765, startPoint y: 600, endPoint x: 759, endPoint y: 589, distance: 12.2
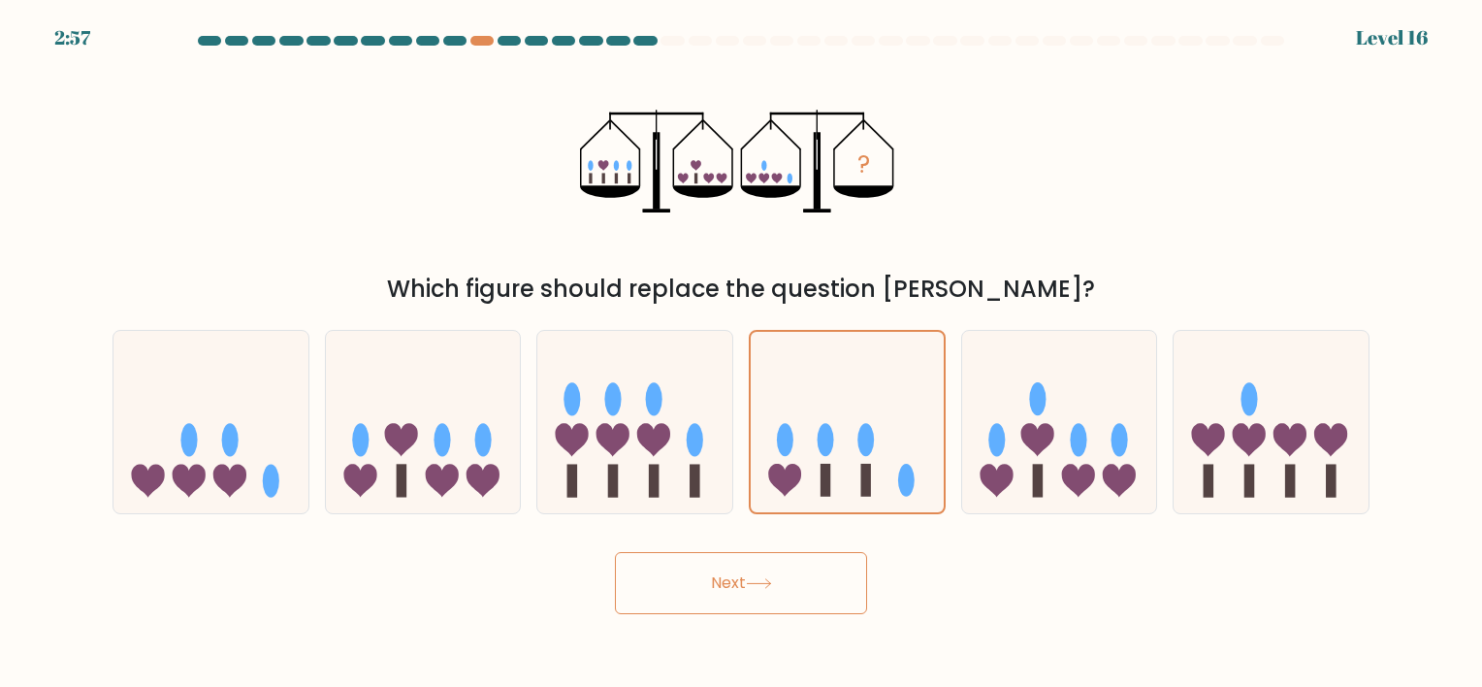
click at [759, 589] on button "Next" at bounding box center [741, 583] width 252 height 62
click at [759, 589] on icon at bounding box center [759, 583] width 26 height 11
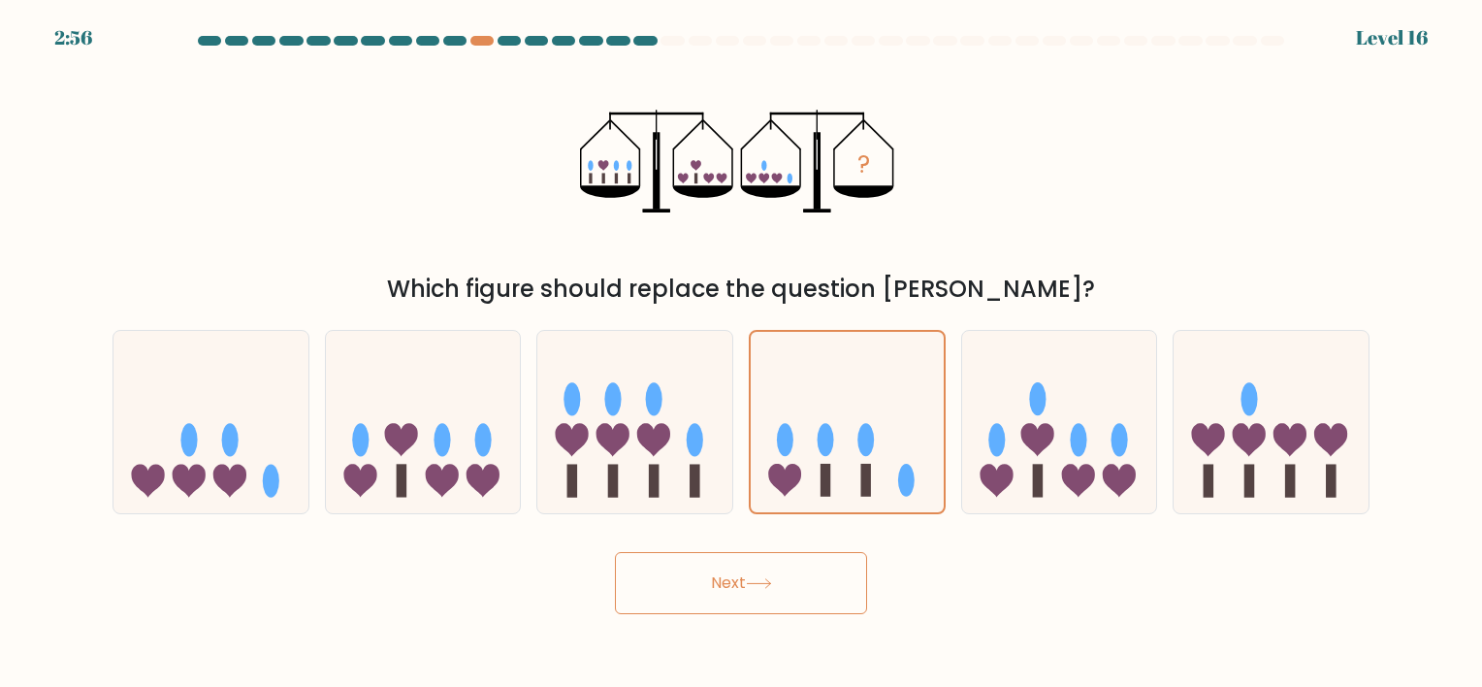
click at [766, 590] on button "Next" at bounding box center [741, 583] width 252 height 62
drag, startPoint x: 766, startPoint y: 590, endPoint x: 830, endPoint y: 460, distance: 144.5
click at [830, 460] on form at bounding box center [741, 325] width 1482 height 578
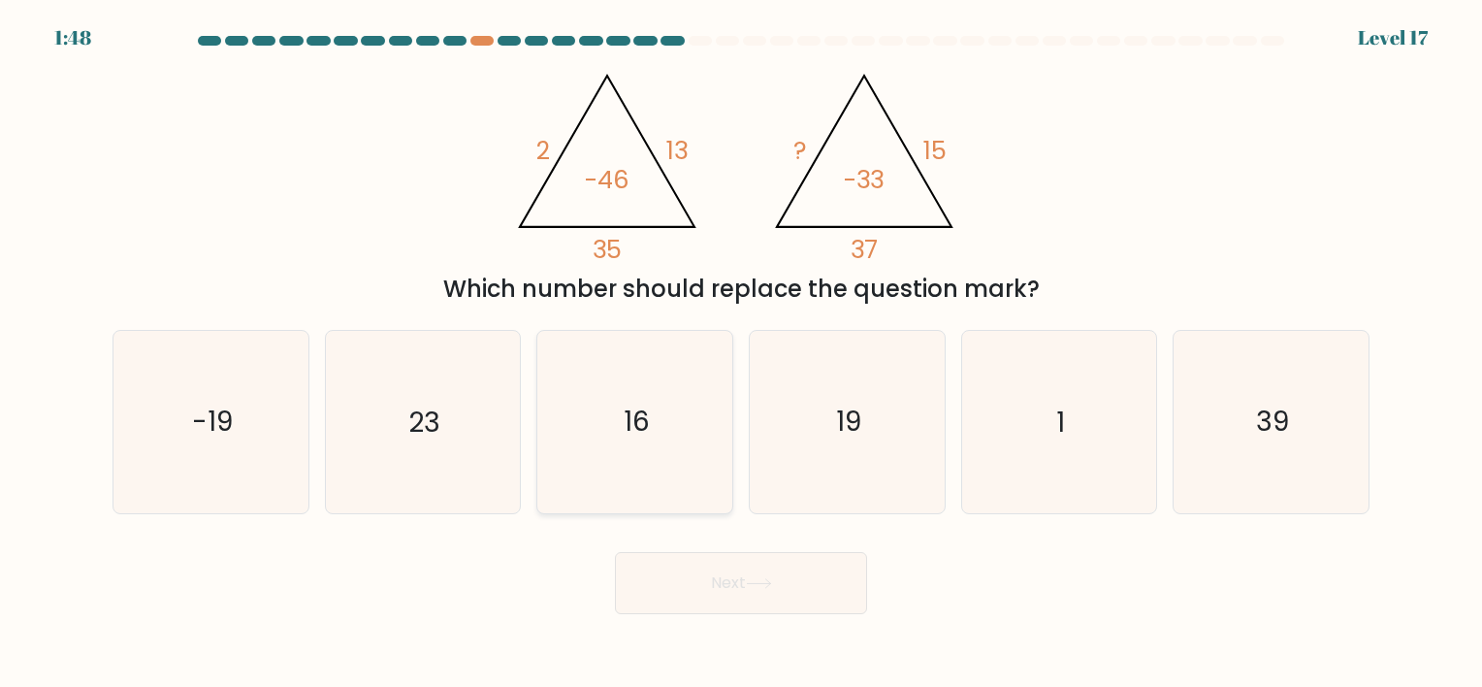
click at [715, 442] on icon "16" at bounding box center [634, 421] width 181 height 181
click at [741, 353] on input "c. 16" at bounding box center [741, 348] width 1 height 10
radio input "true"
click at [753, 592] on button "Next" at bounding box center [741, 583] width 252 height 62
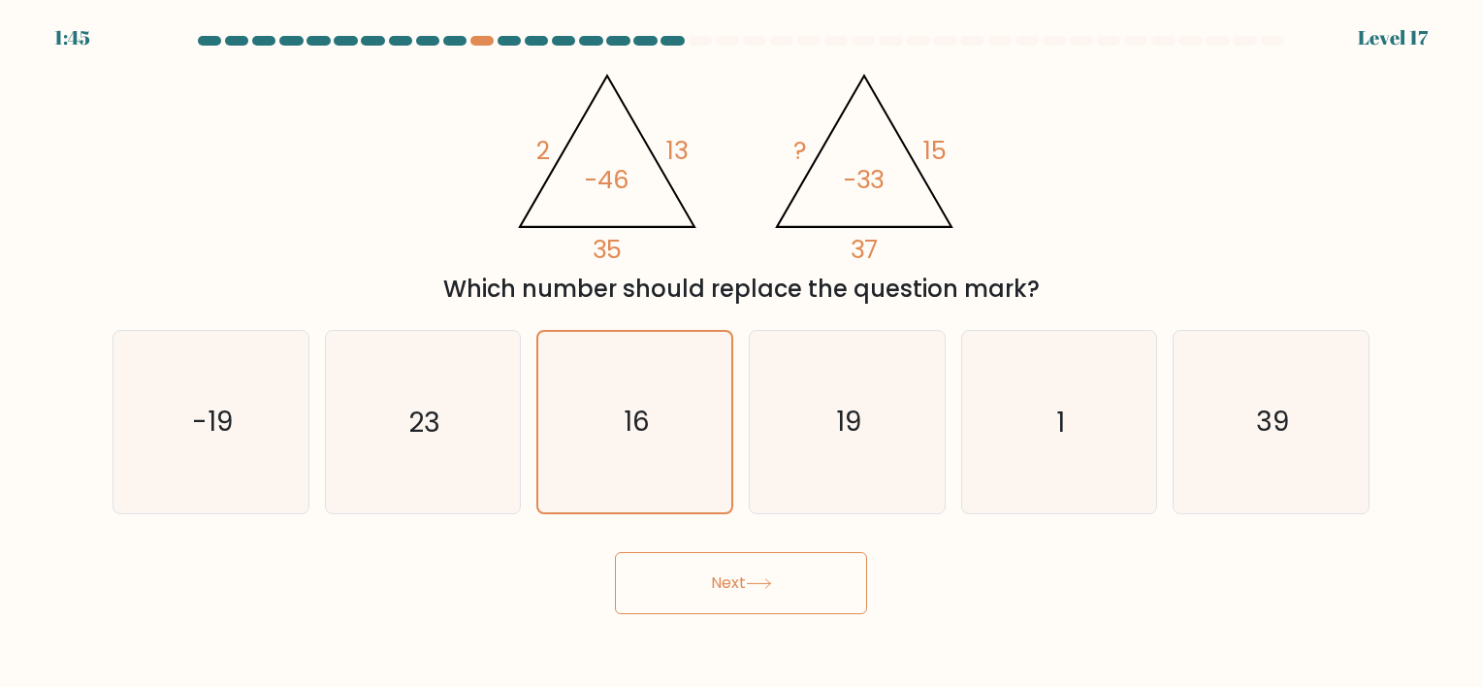
click at [710, 586] on button "Next" at bounding box center [741, 583] width 252 height 62
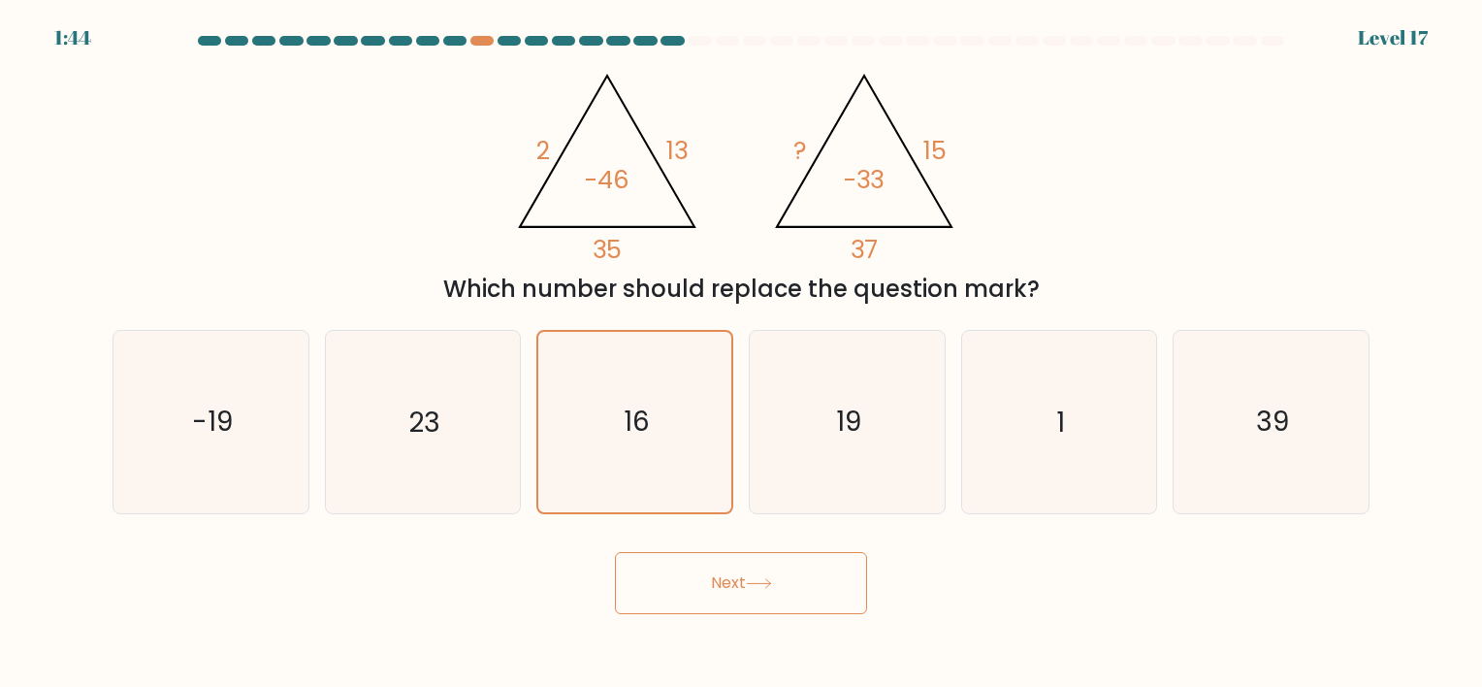
click at [710, 586] on button "Next" at bounding box center [741, 583] width 252 height 62
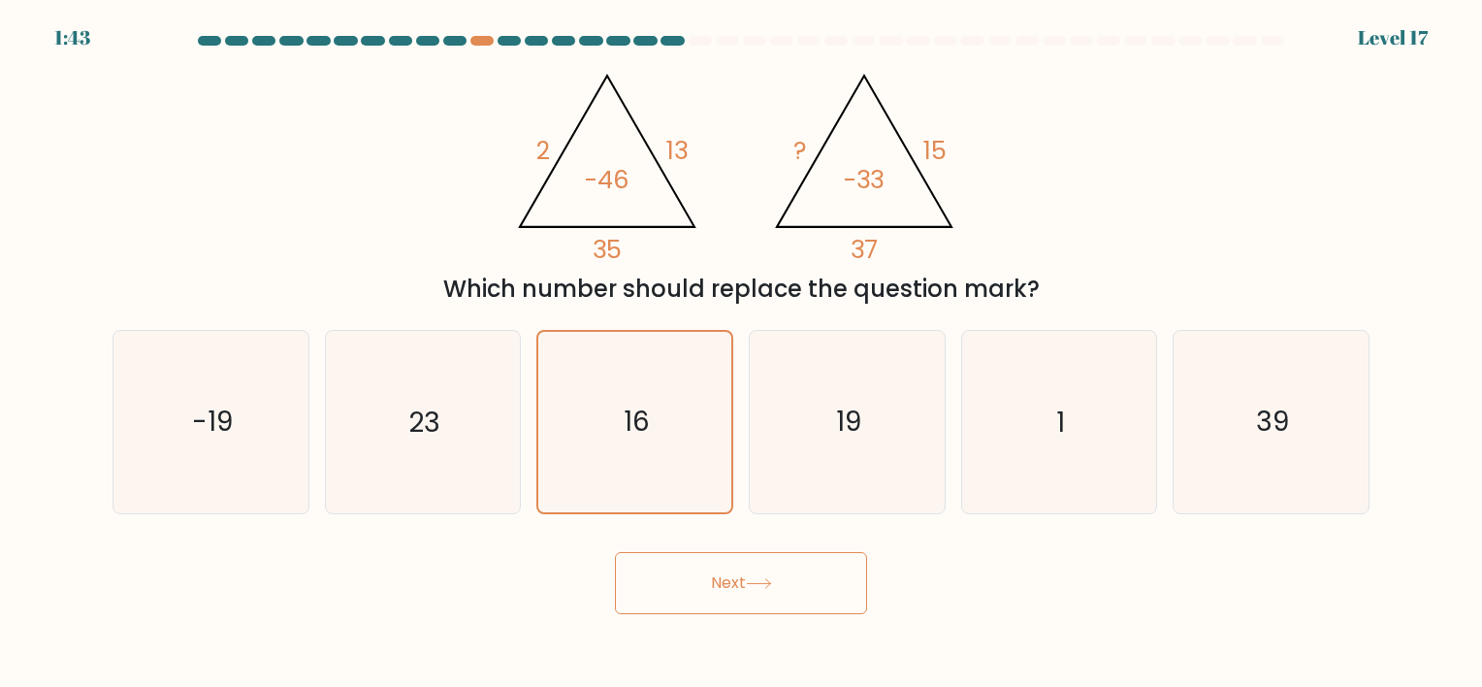
click at [710, 586] on button "Next" at bounding box center [741, 583] width 252 height 62
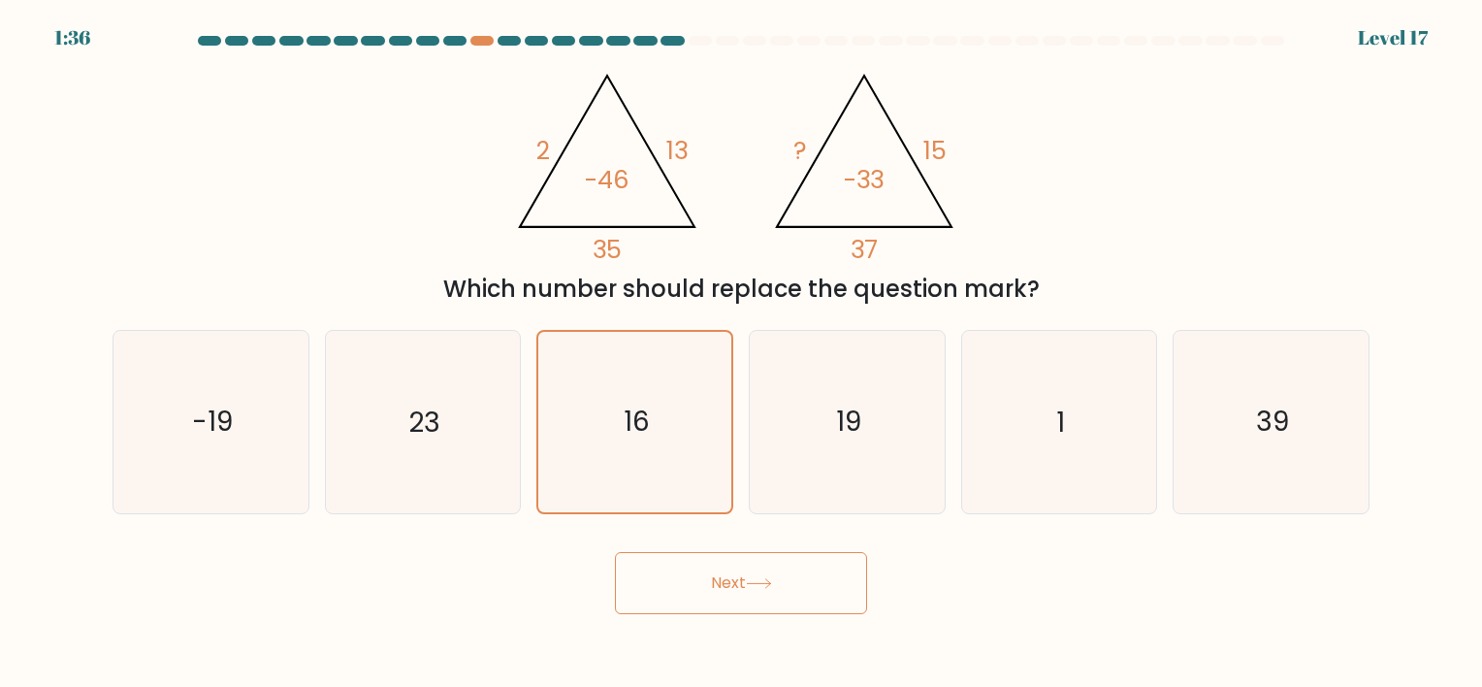
click at [710, 586] on button "Next" at bounding box center [741, 583] width 252 height 62
drag, startPoint x: 710, startPoint y: 586, endPoint x: 928, endPoint y: 557, distance: 220.2
click at [928, 557] on div "Next" at bounding box center [741, 575] width 1281 height 77
click at [838, 455] on icon "19" at bounding box center [847, 421] width 181 height 181
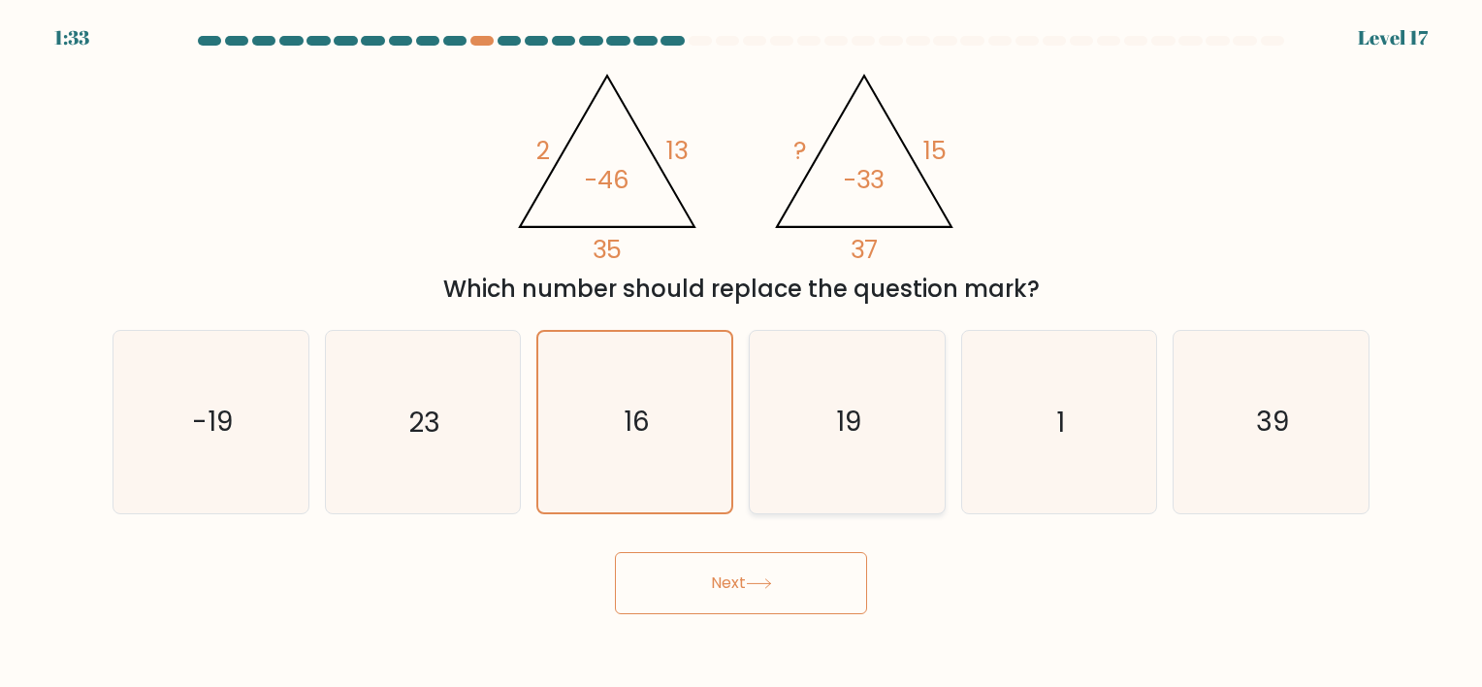
click at [742, 353] on input "d. 19" at bounding box center [741, 348] width 1 height 10
radio input "true"
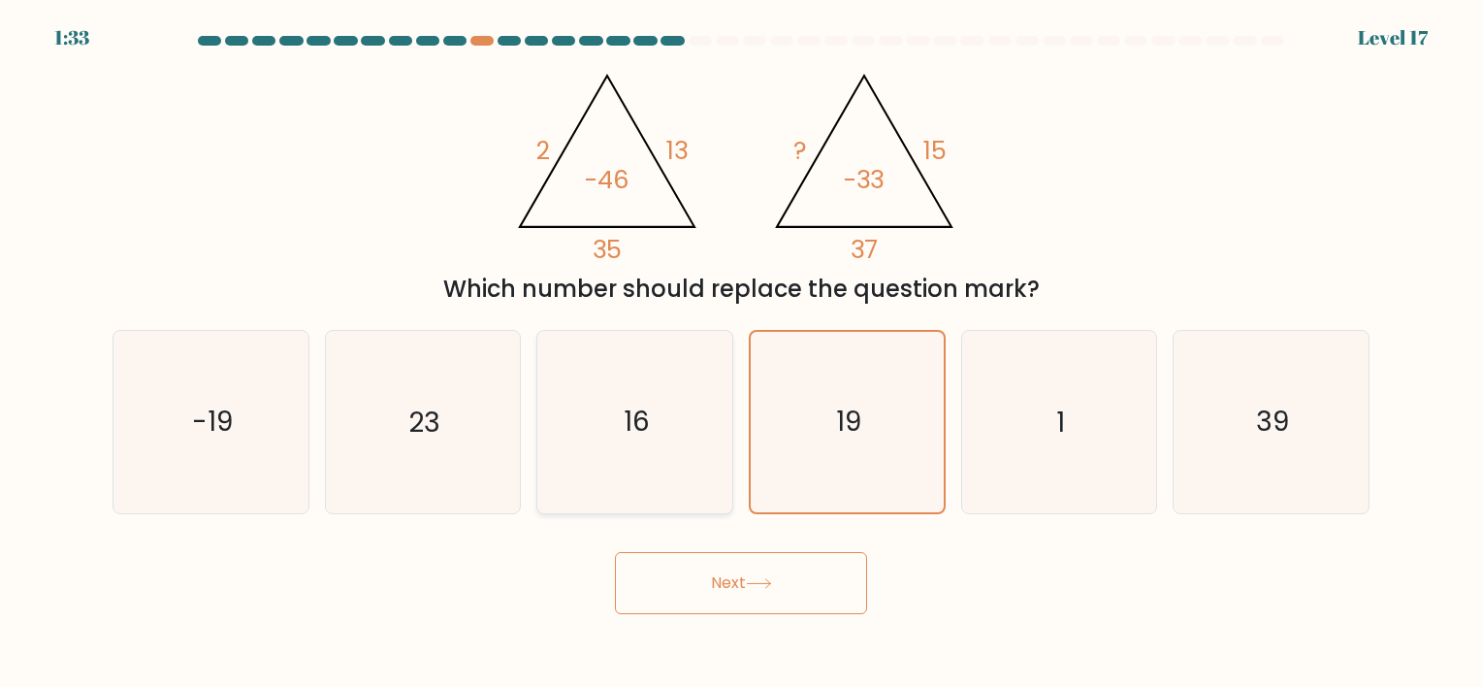
click at [669, 460] on icon "16" at bounding box center [634, 421] width 181 height 181
click at [741, 353] on input "c. 16" at bounding box center [741, 348] width 1 height 10
radio input "true"
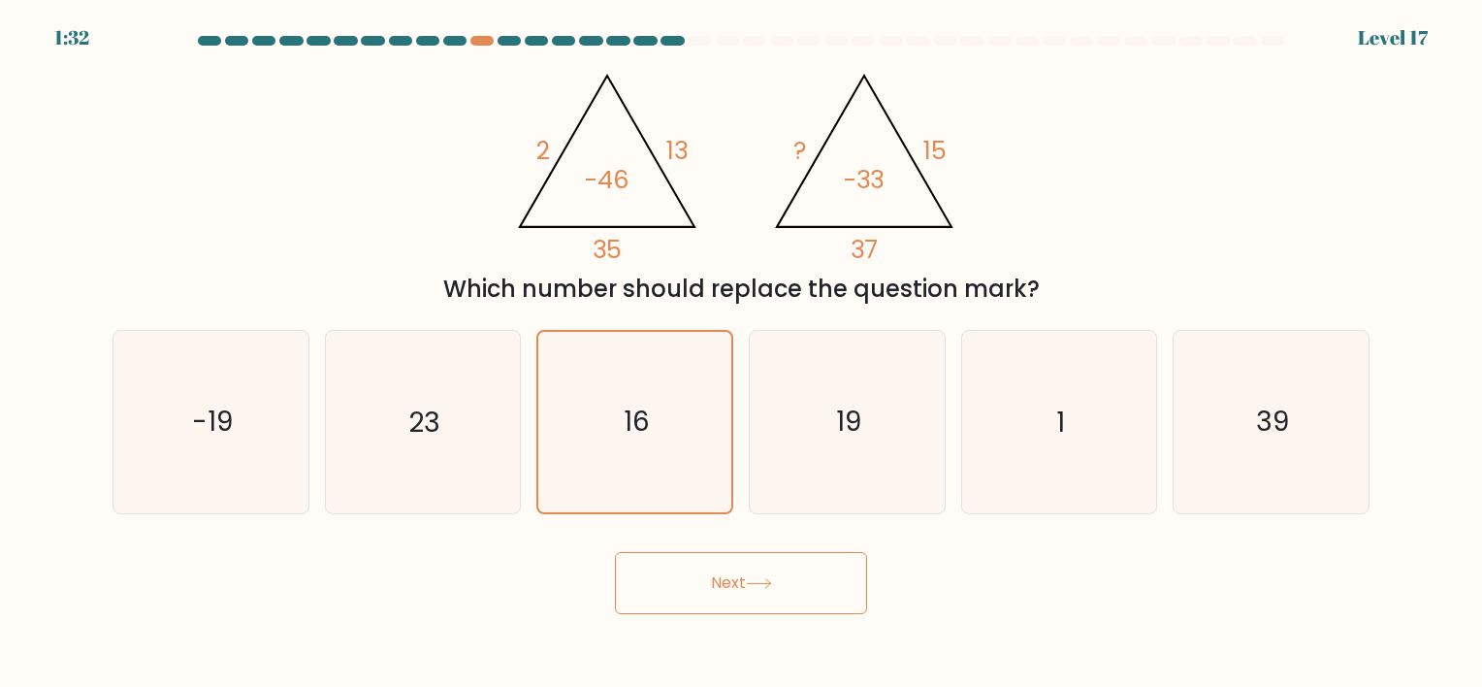
click at [733, 545] on div "Next" at bounding box center [741, 575] width 1281 height 77
click at [735, 581] on button "Next" at bounding box center [741, 583] width 252 height 62
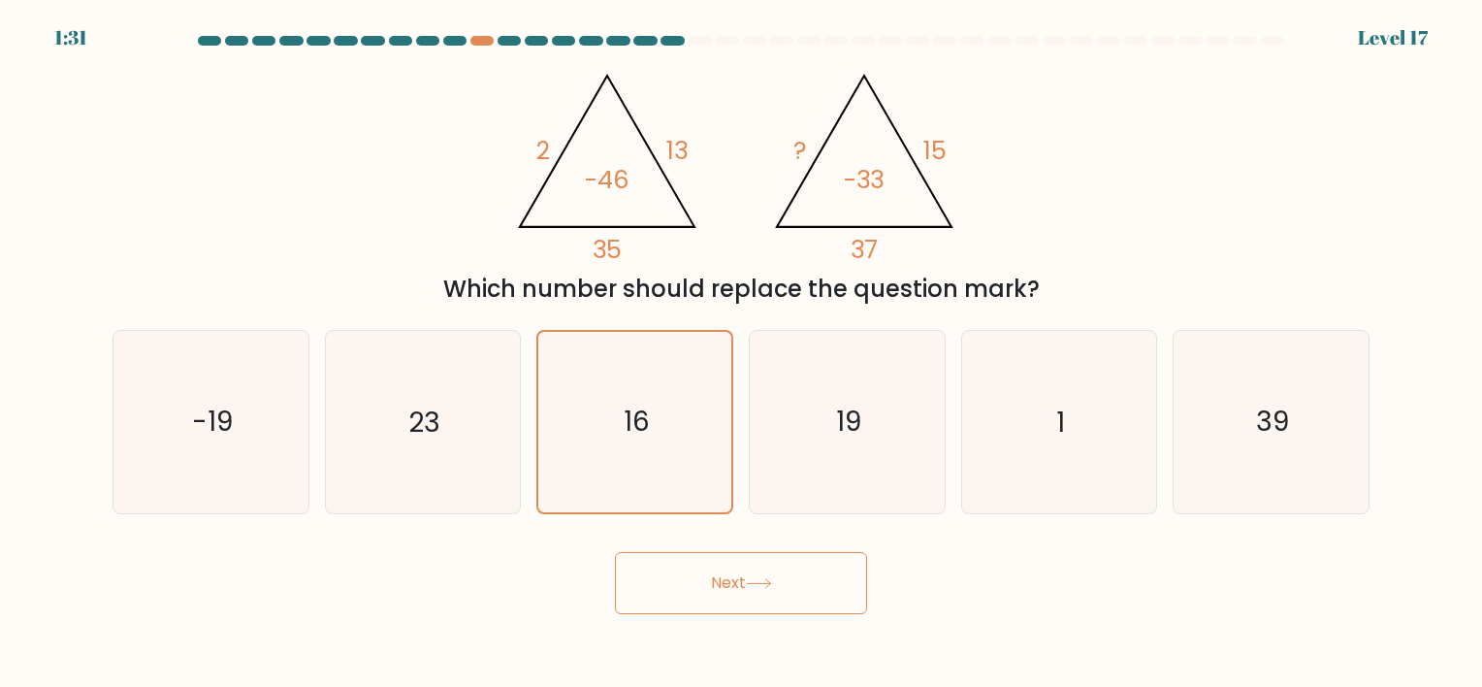
click at [735, 581] on button "Next" at bounding box center [741, 583] width 252 height 62
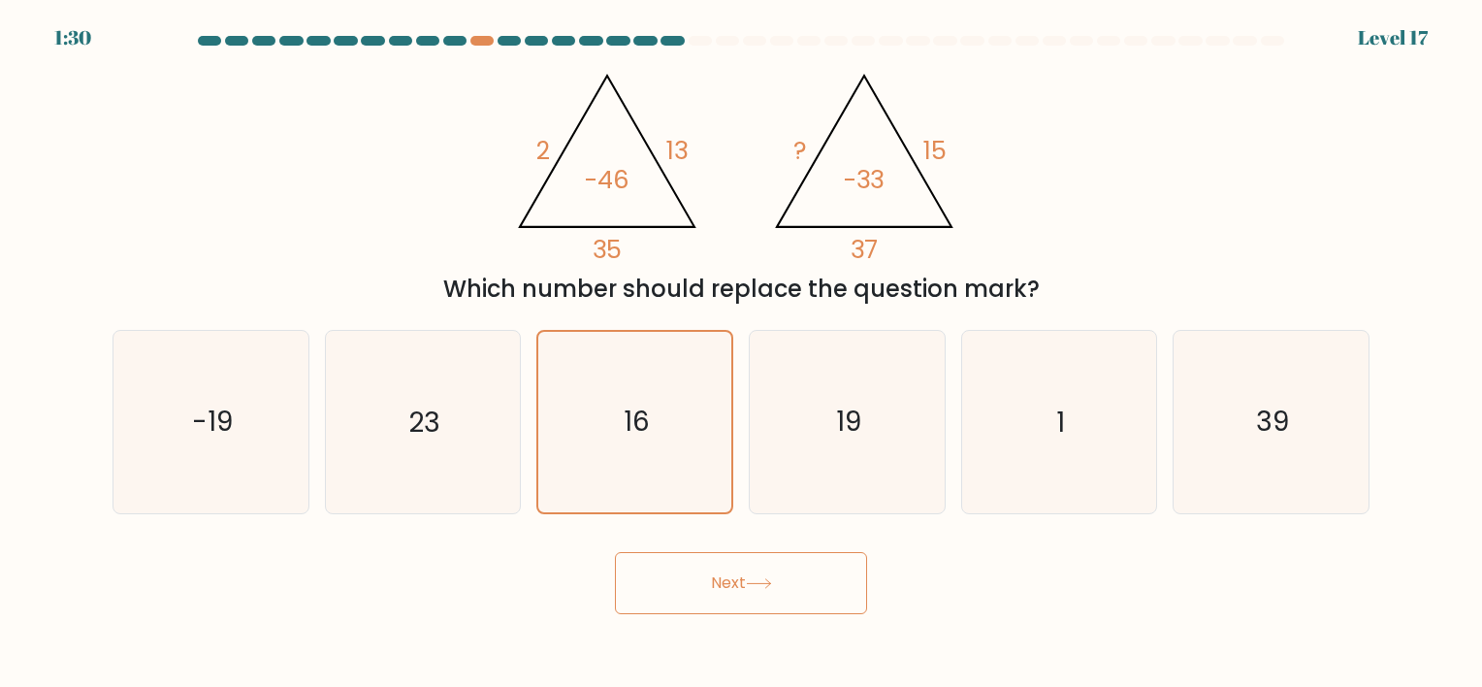
click at [735, 581] on button "Next" at bounding box center [741, 583] width 252 height 62
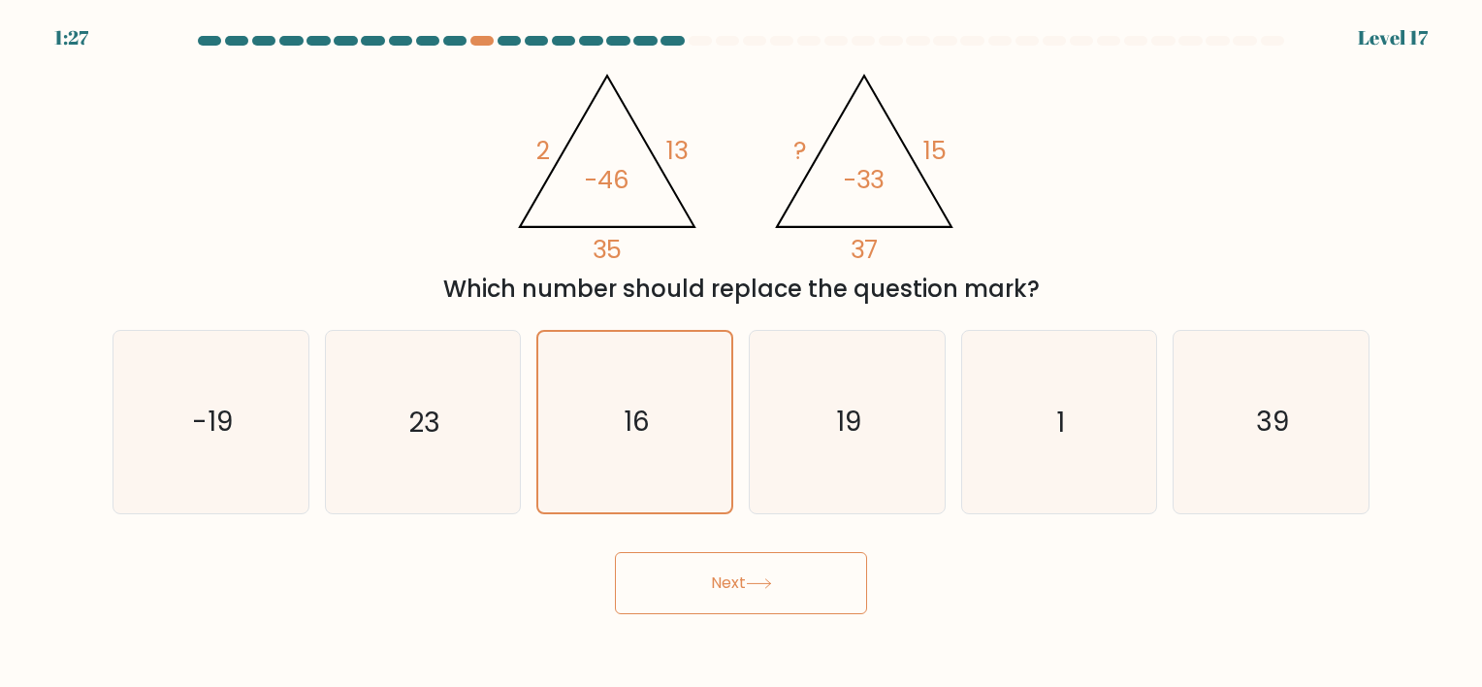
click at [735, 581] on button "Next" at bounding box center [741, 583] width 252 height 62
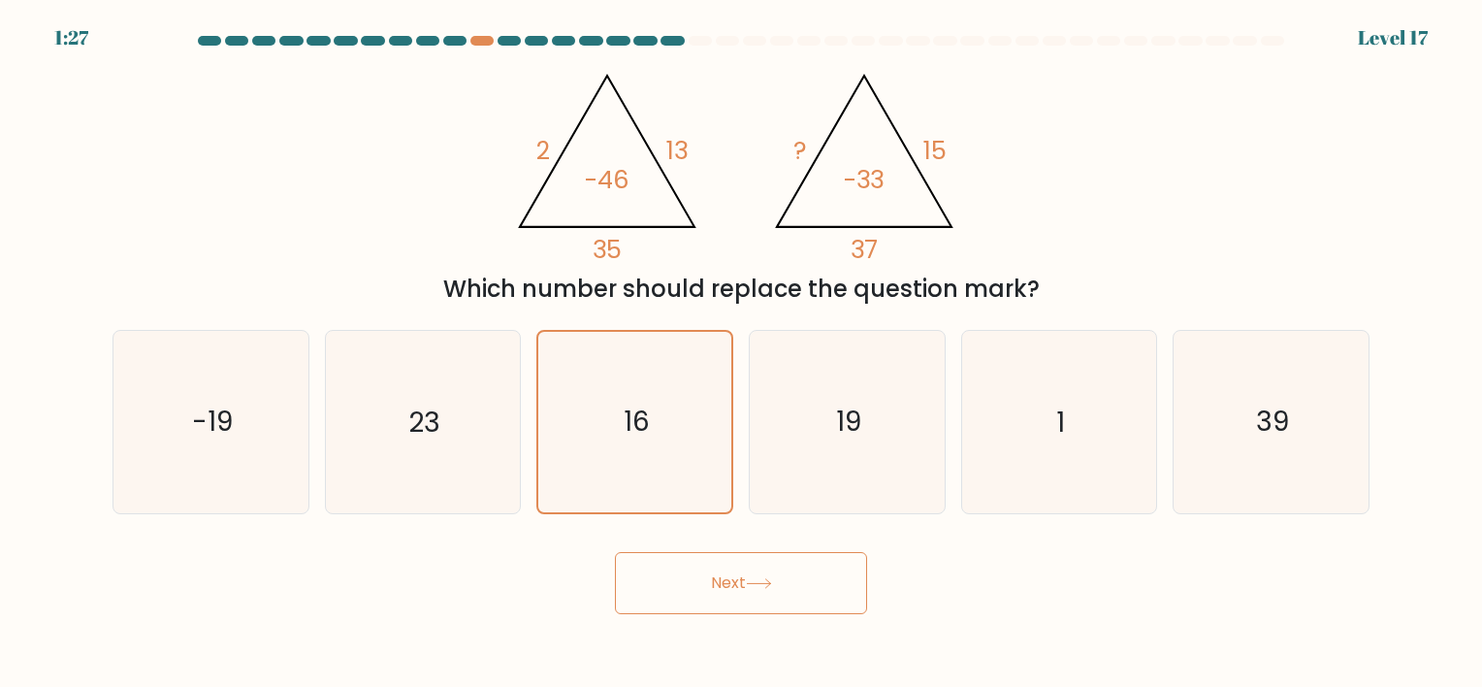
click at [735, 581] on button "Next" at bounding box center [741, 583] width 252 height 62
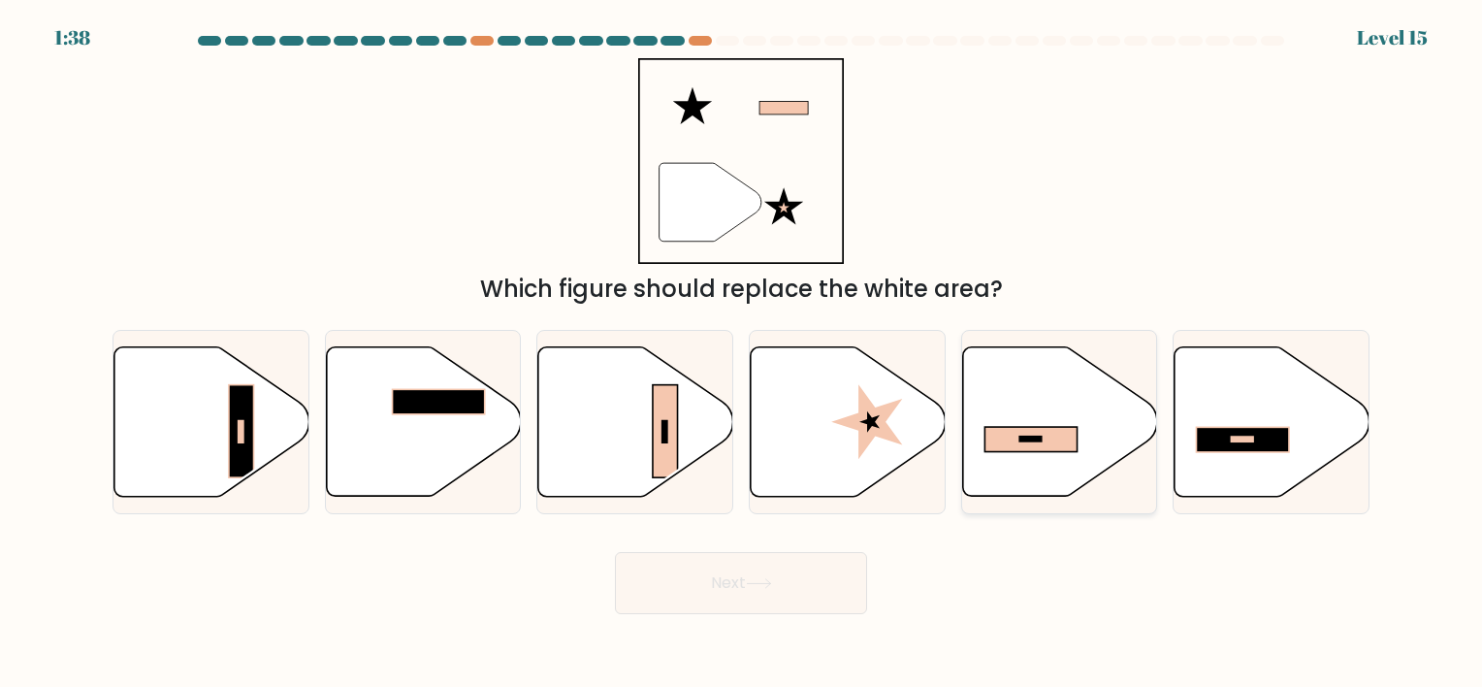
click at [1009, 401] on icon at bounding box center [1059, 420] width 195 height 149
click at [742, 353] on input "e." at bounding box center [741, 348] width 1 height 10
radio input "true"
click at [765, 605] on button "Next" at bounding box center [741, 583] width 252 height 62
drag, startPoint x: 765, startPoint y: 591, endPoint x: 762, endPoint y: 576, distance: 14.8
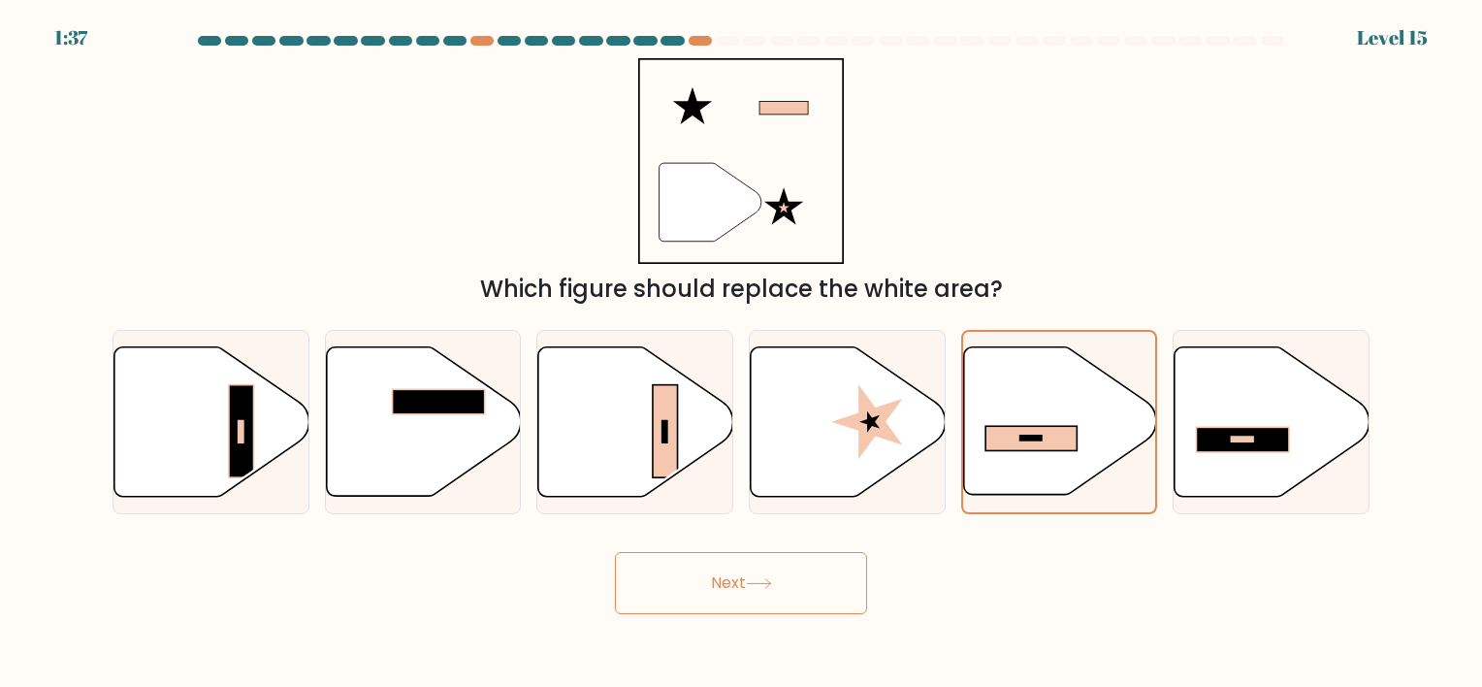
click at [762, 576] on button "Next" at bounding box center [741, 583] width 252 height 62
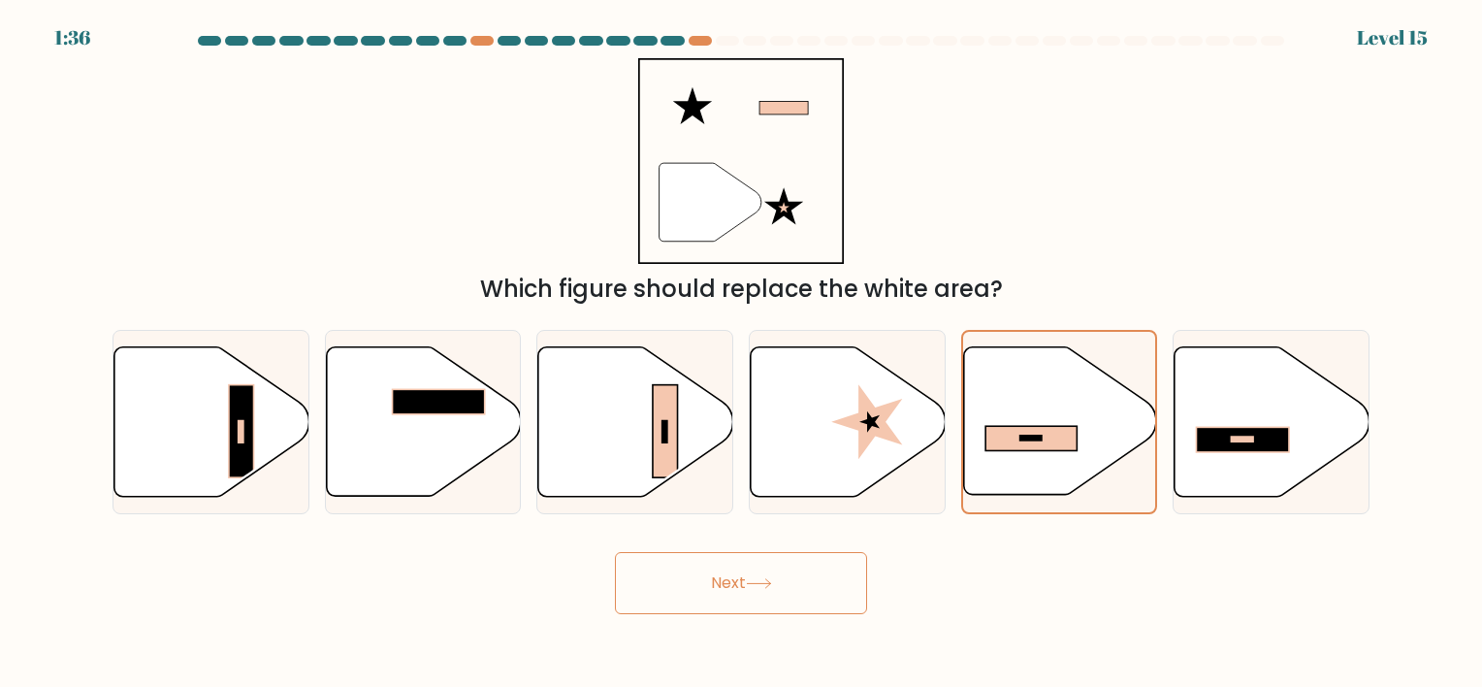
drag, startPoint x: 762, startPoint y: 576, endPoint x: 736, endPoint y: 581, distance: 25.7
click at [736, 581] on button "Next" at bounding box center [741, 583] width 252 height 62
drag, startPoint x: 736, startPoint y: 581, endPoint x: 706, endPoint y: 602, distance: 36.9
click at [701, 606] on button "Next" at bounding box center [741, 583] width 252 height 62
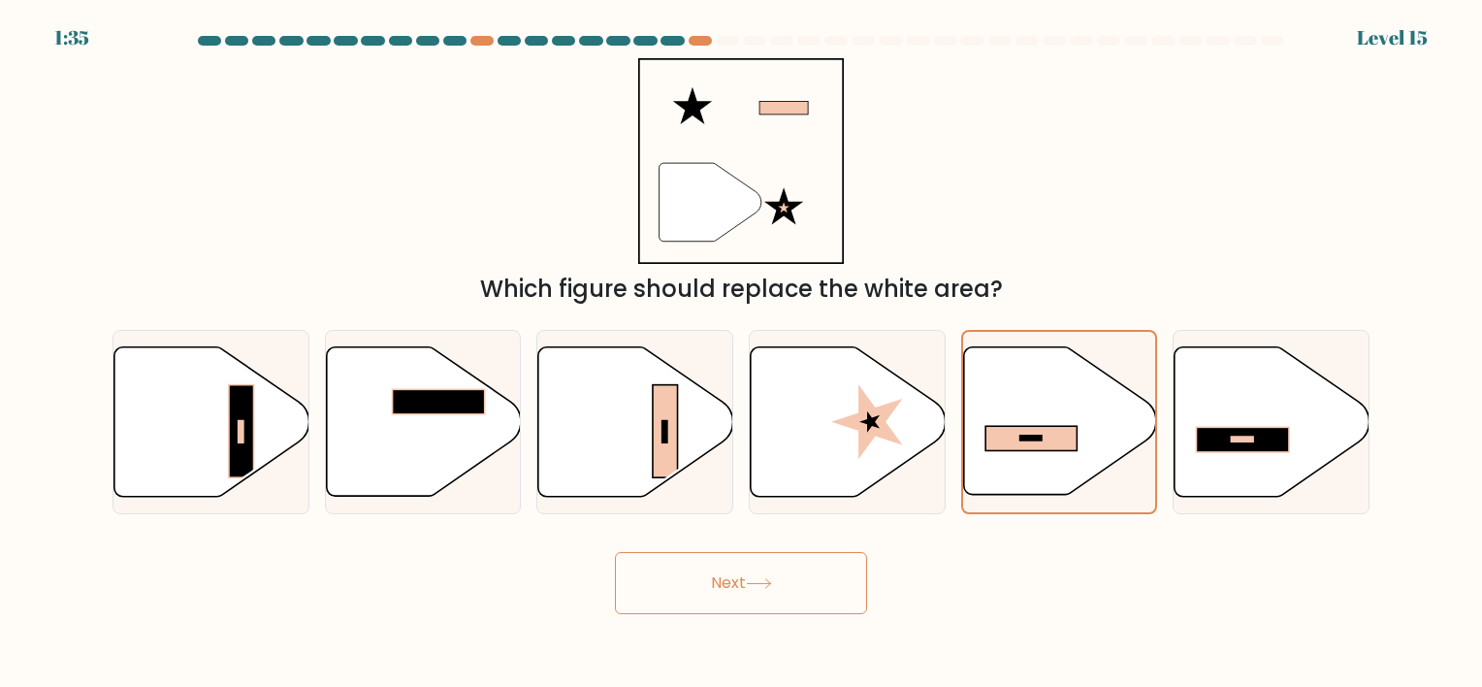
click at [706, 602] on button "Next" at bounding box center [741, 583] width 252 height 62
click at [691, 582] on button "Next" at bounding box center [741, 583] width 252 height 62
